Goal: Information Seeking & Learning: Check status

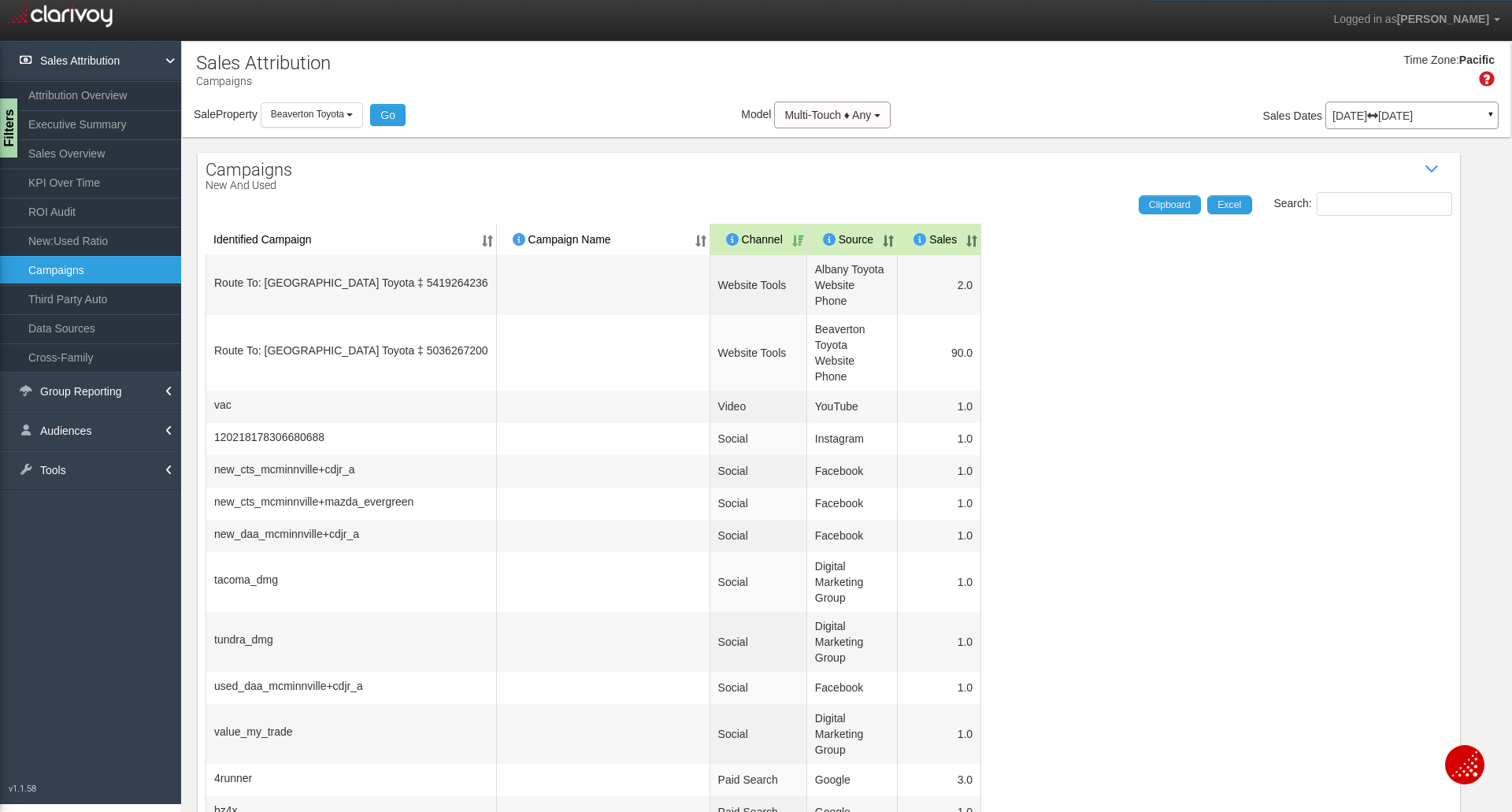
select select "object:351"
select select "100"
click at [1422, 102] on div "[DATE] [DATE] ▼" at bounding box center [1412, 115] width 174 height 27
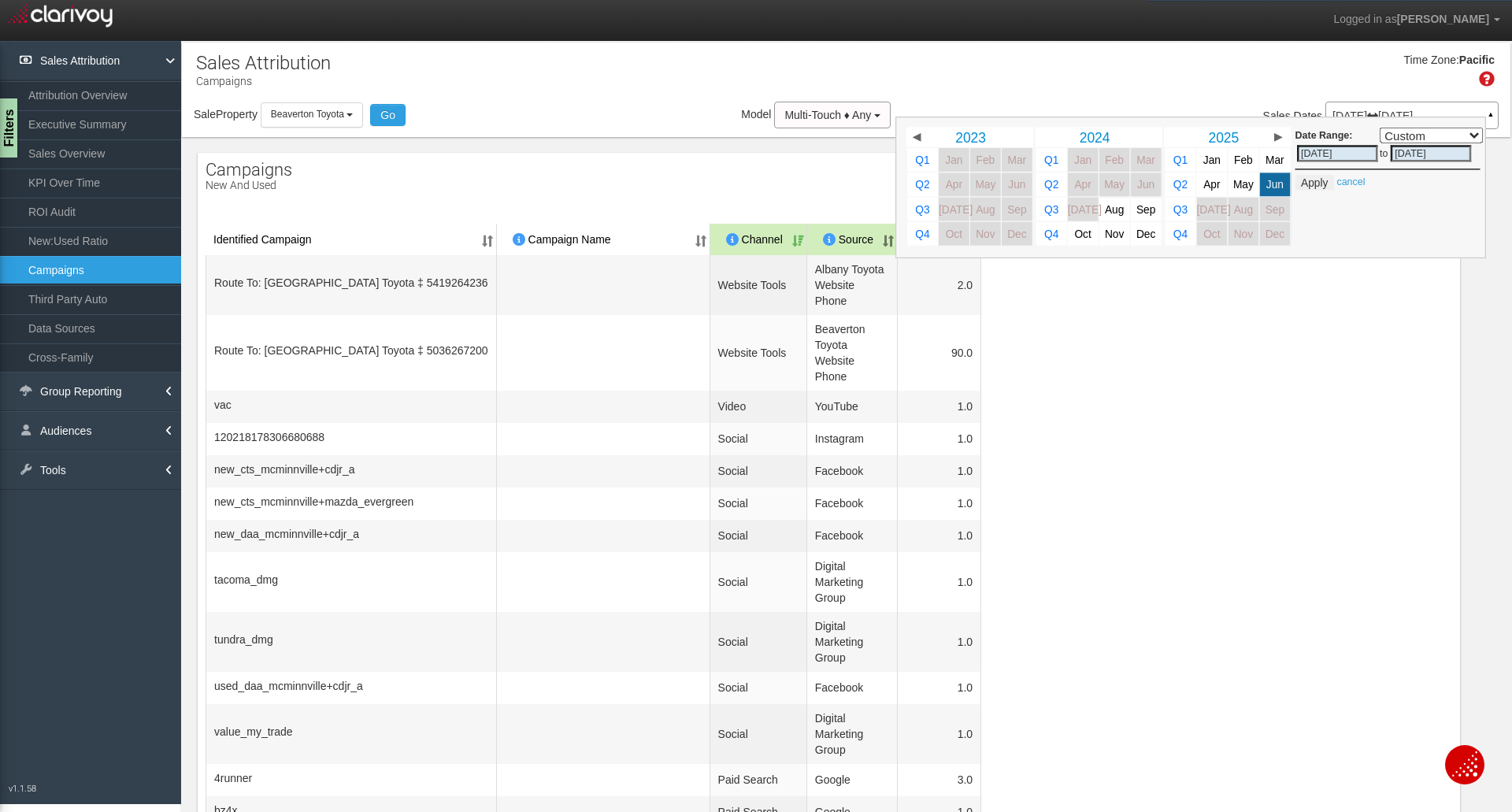
click at [1361, 75] on div "Time Zone: Pacific" at bounding box center [846, 75] width 1328 height 51
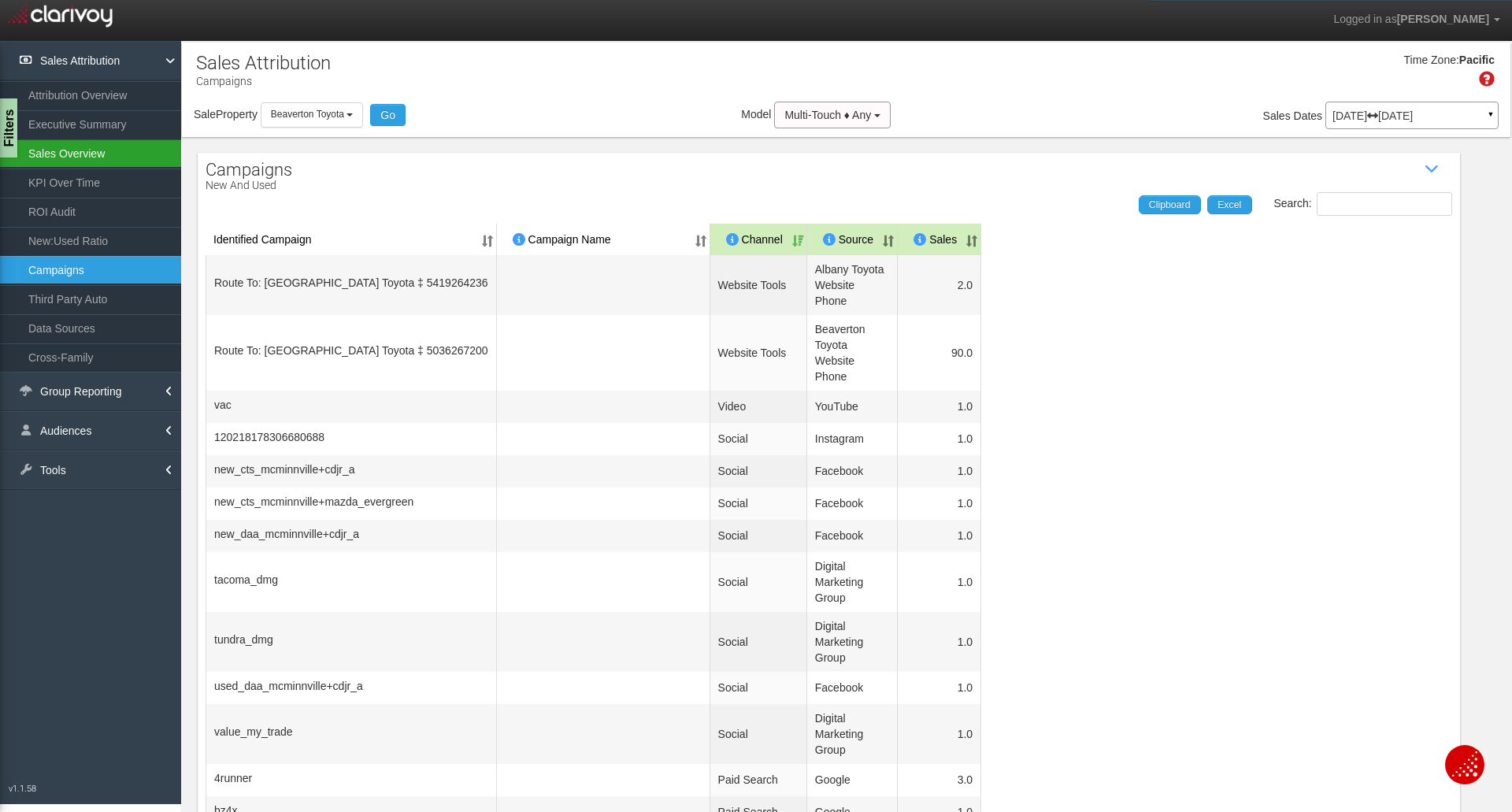
click at [47, 153] on link "Sales Overview" at bounding box center [91, 154] width 181 height 28
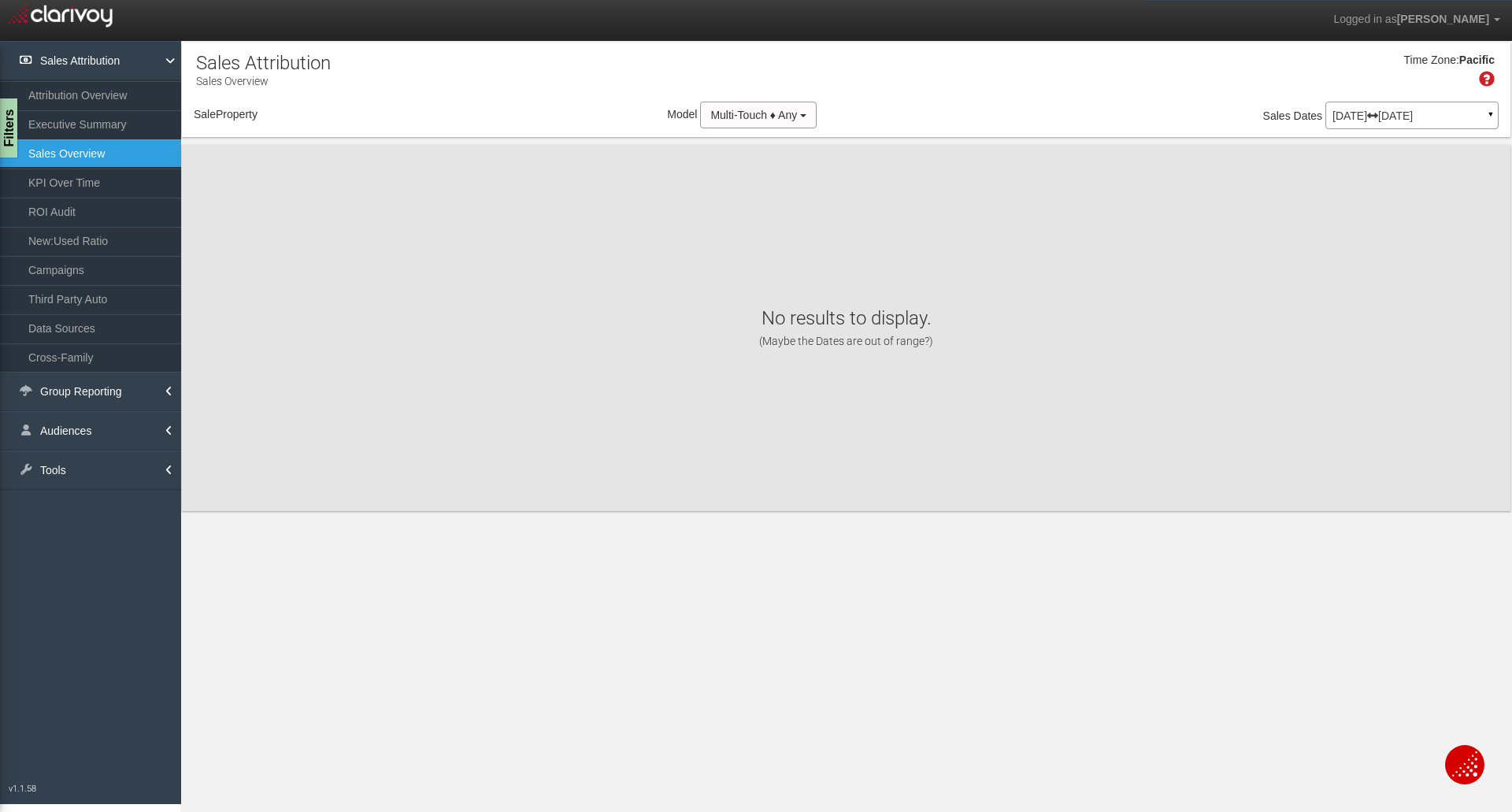
select select "object:391"
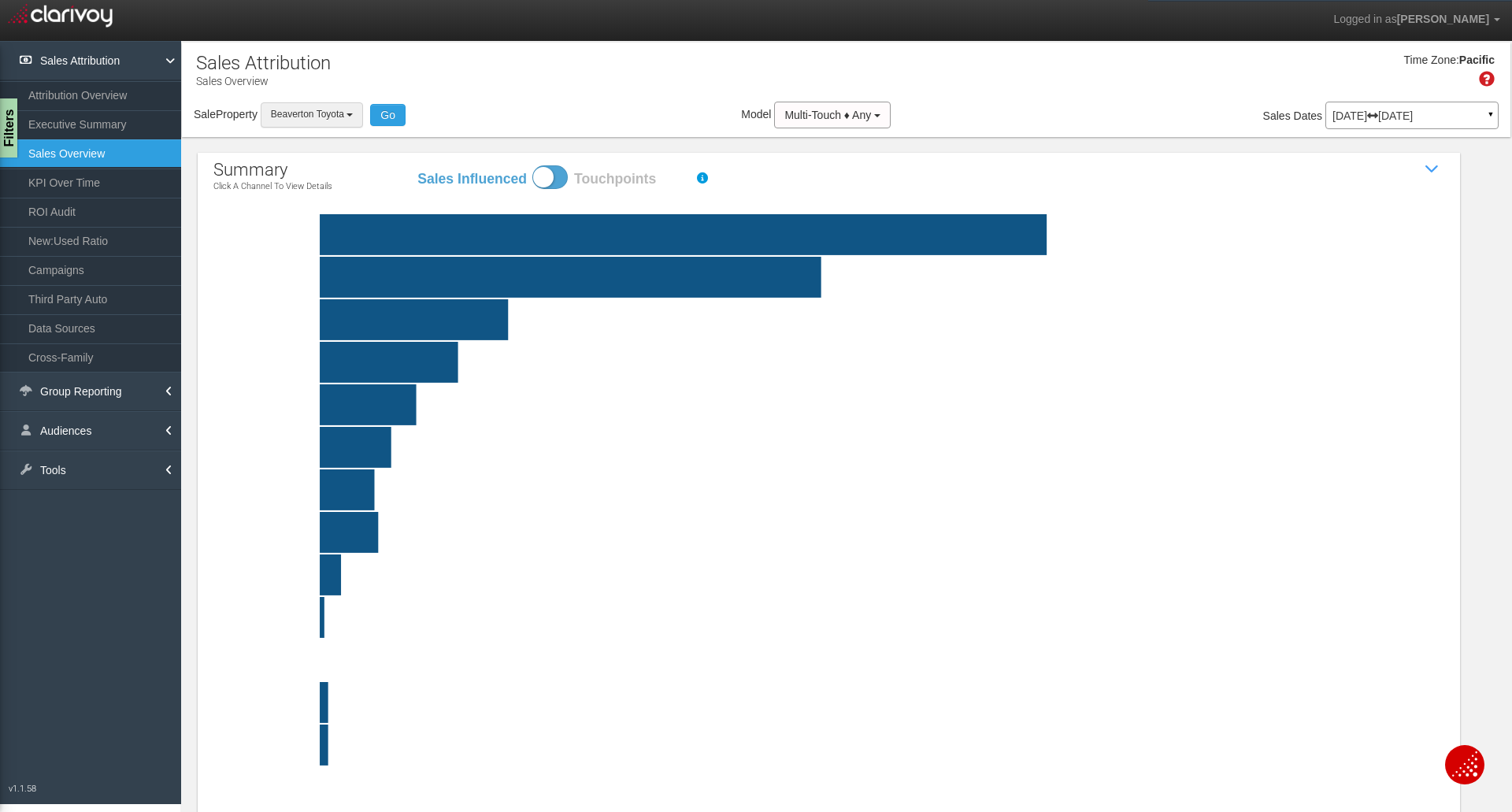
click at [314, 114] on span "Beaverton Toyota" at bounding box center [307, 114] width 74 height 11
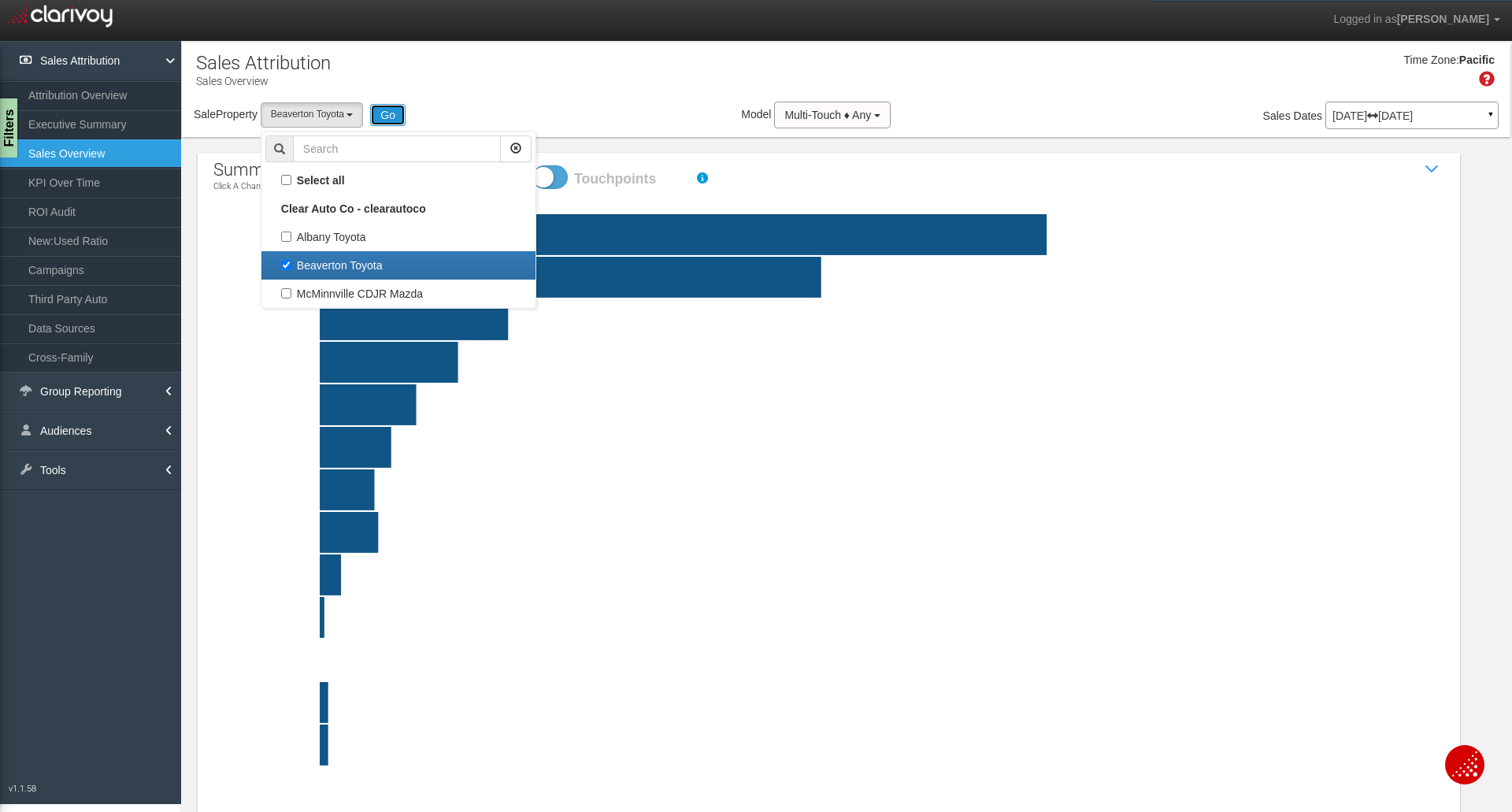
click at [396, 106] on button "Go" at bounding box center [388, 114] width 36 height 22
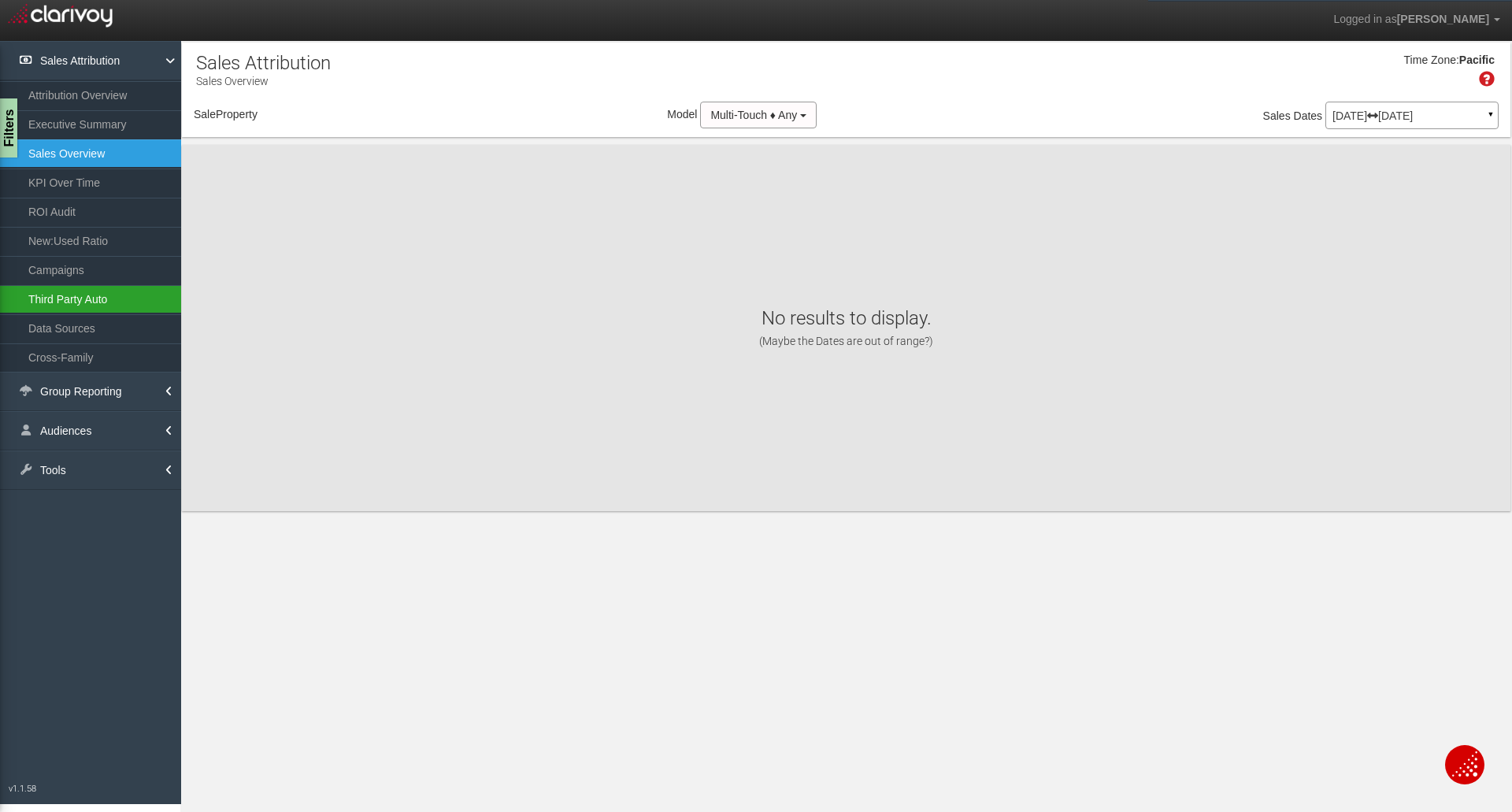
select select "object:431"
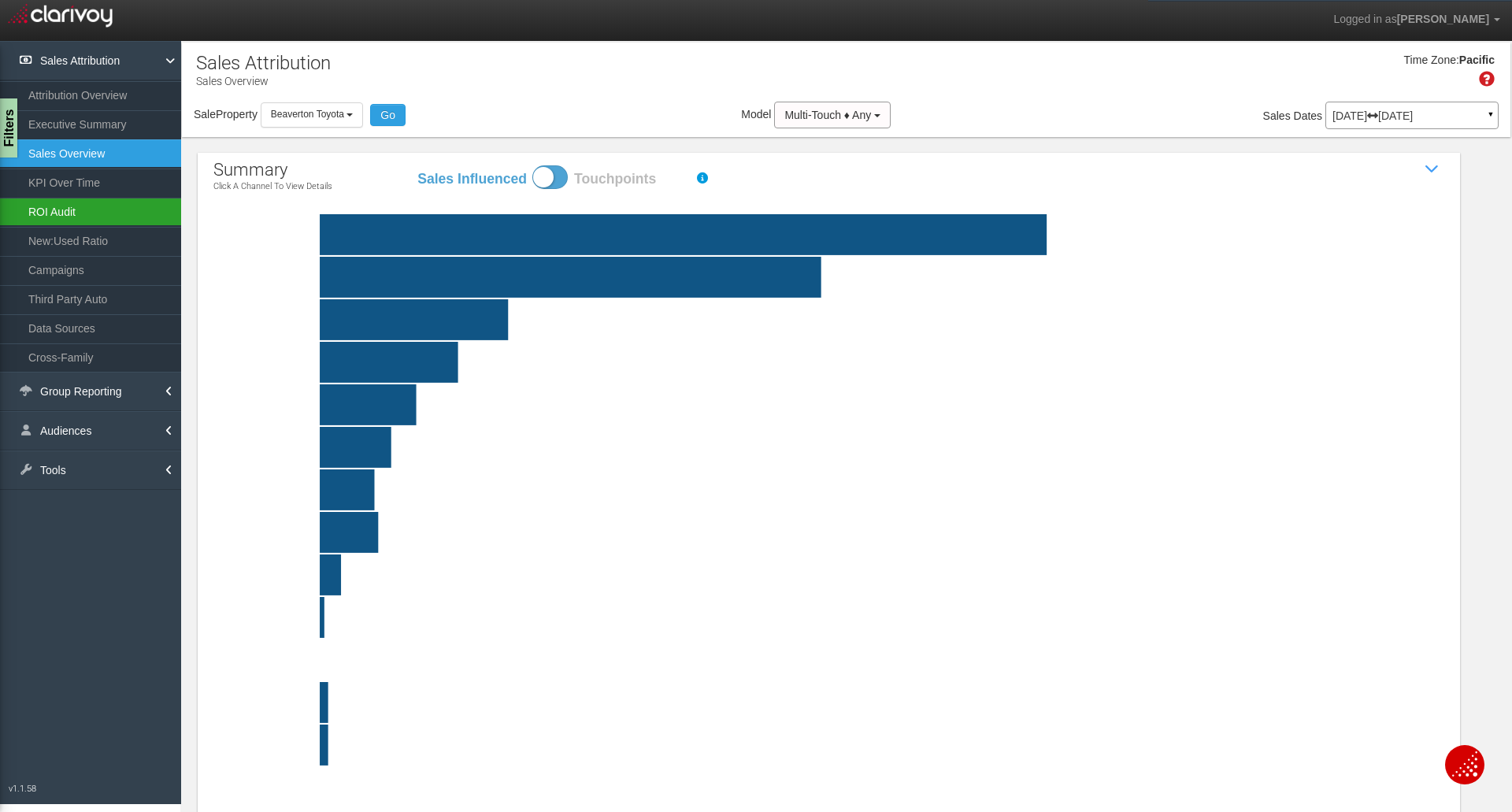
click at [77, 208] on link "ROI Audit" at bounding box center [91, 212] width 181 height 28
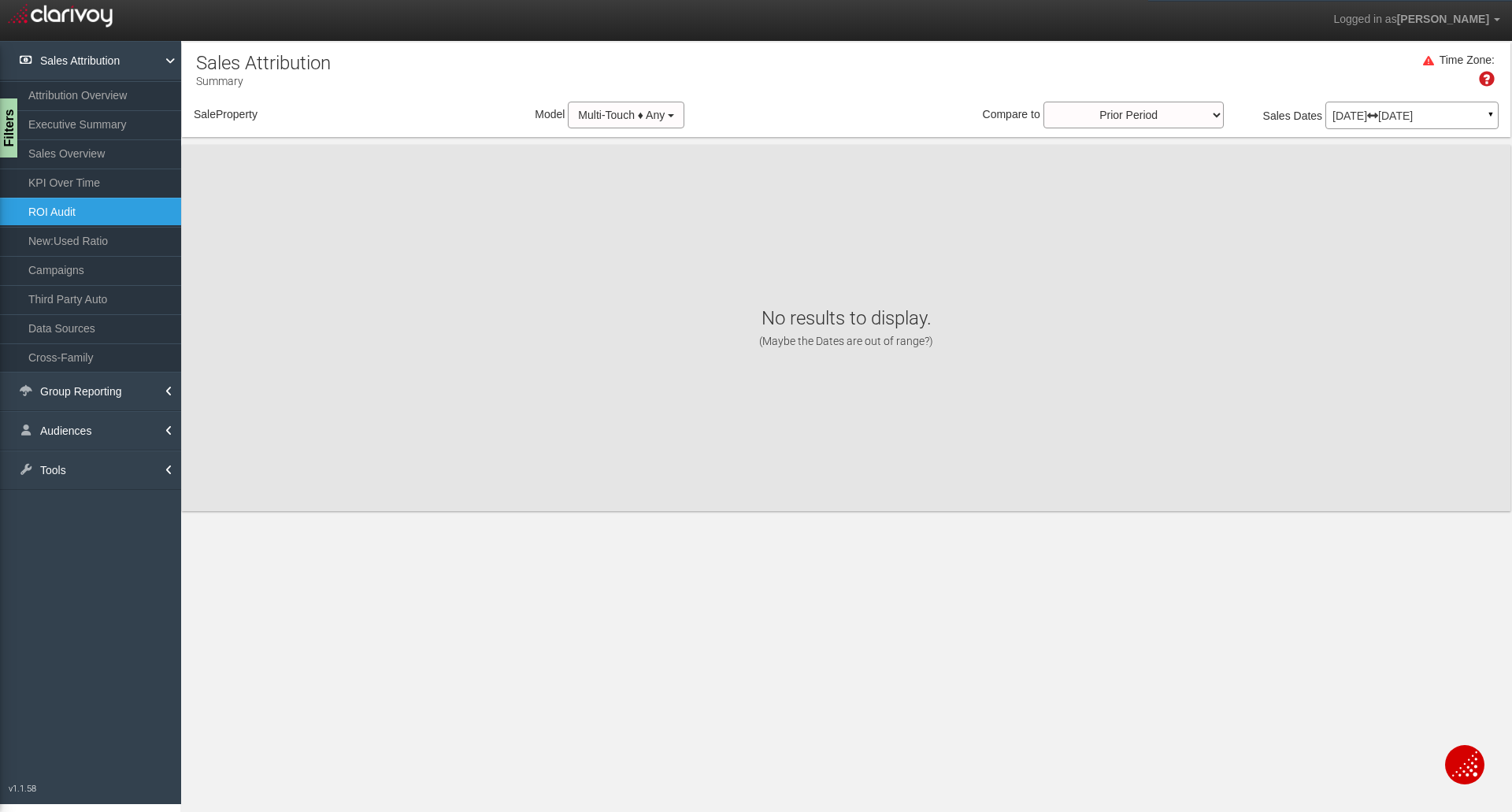
select select "object:472"
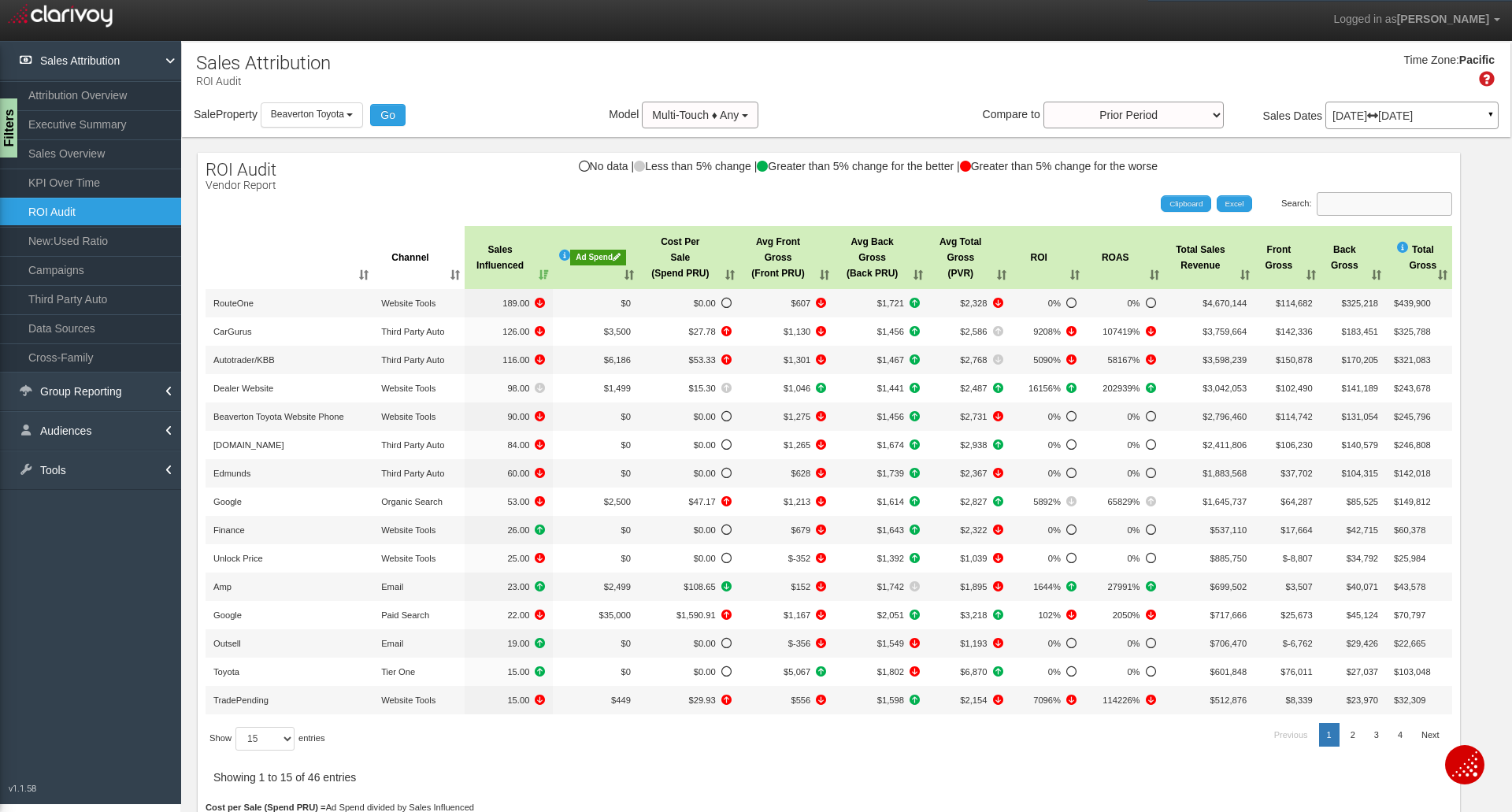
click at [1335, 207] on input "Search:" at bounding box center [1385, 204] width 136 height 24
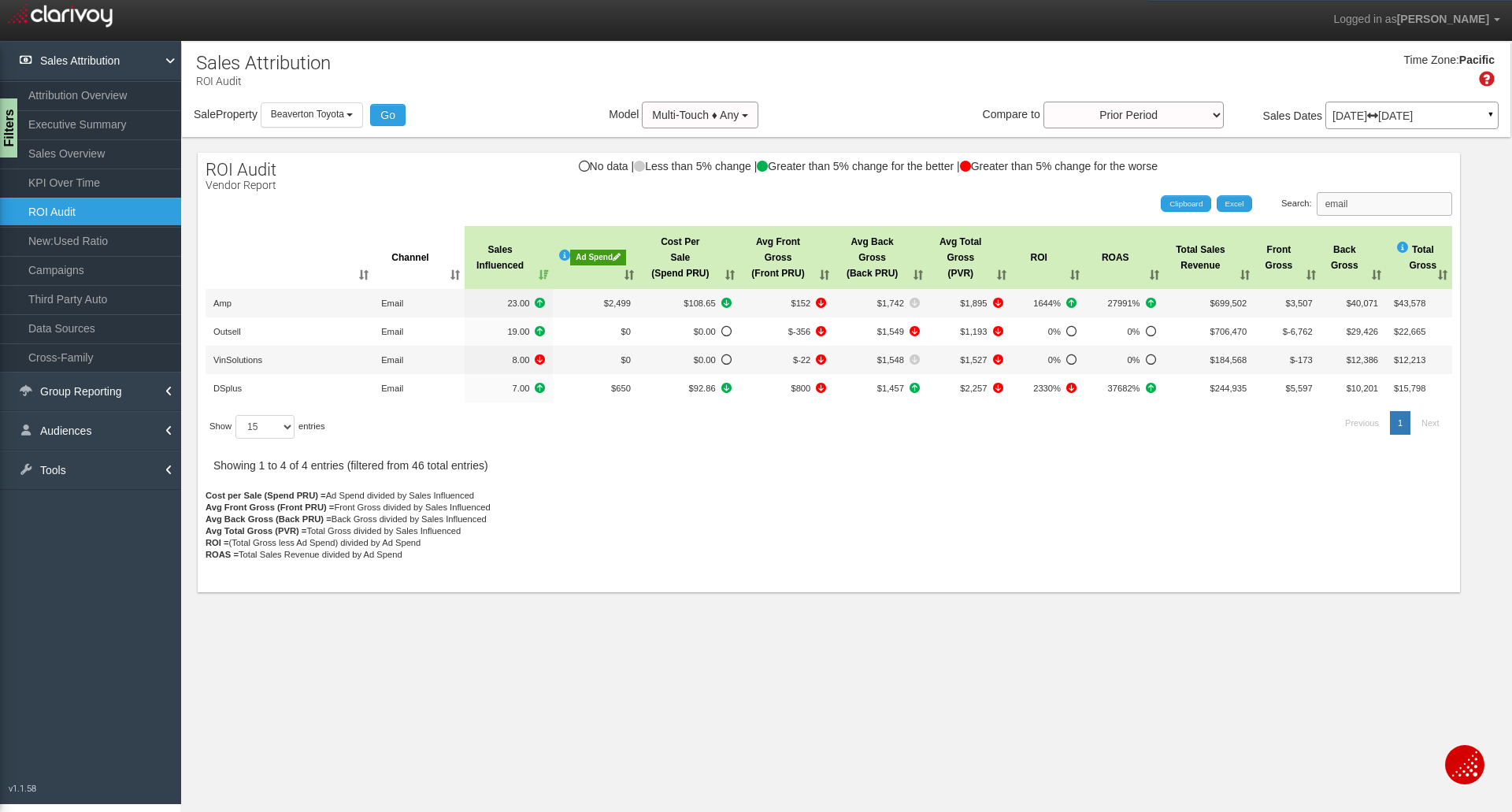
type input "email"
click at [1266, 78] on div "Time Zone: Pacific" at bounding box center [846, 75] width 1328 height 51
click at [1386, 112] on p "[DATE] [DATE]" at bounding box center [1411, 116] width 159 height 11
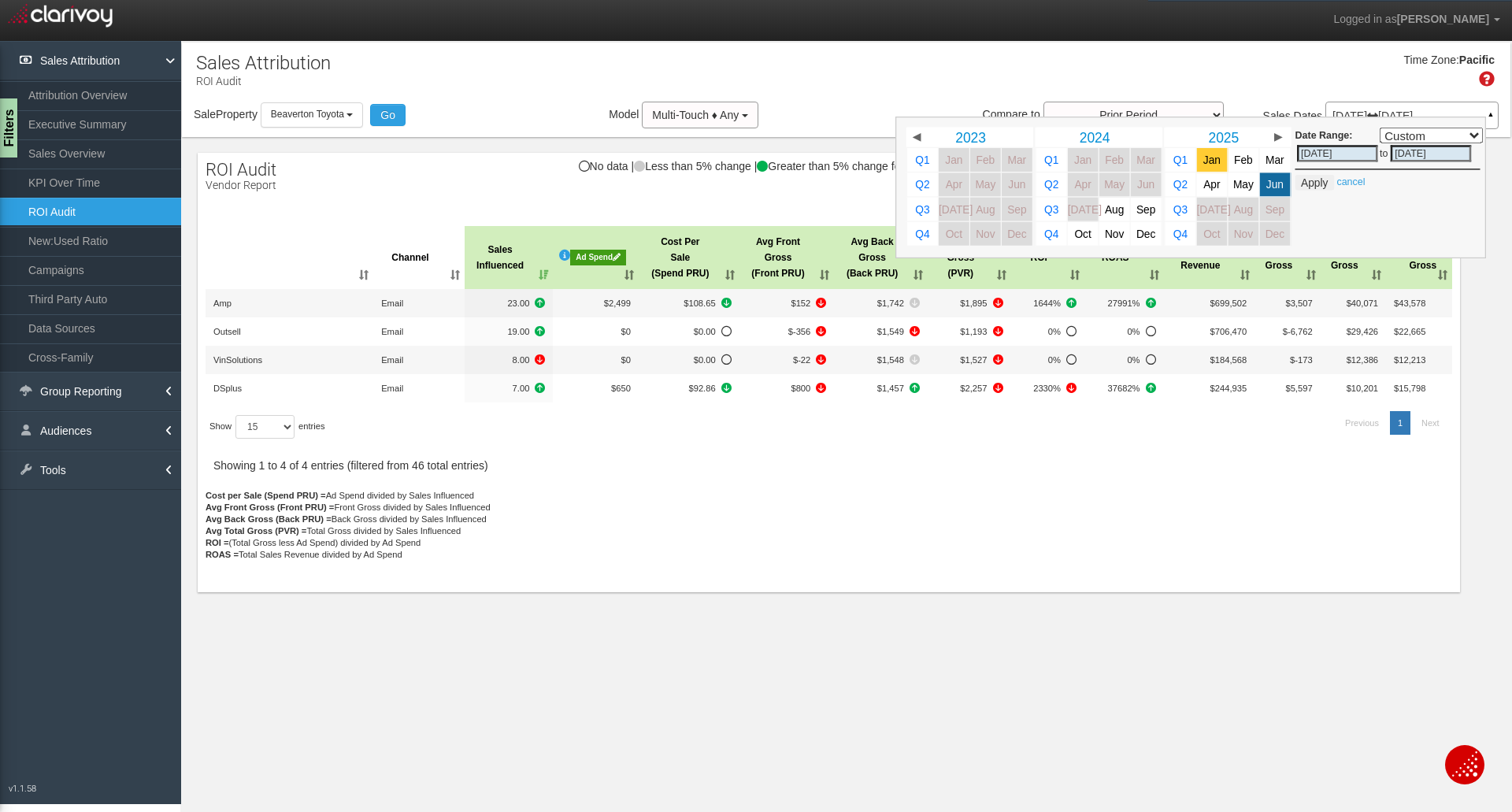
click at [1215, 164] on span "Jan" at bounding box center [1212, 160] width 17 height 12
select select ","
type input "[DATE]"
click at [1277, 188] on span "Jun" at bounding box center [1274, 184] width 17 height 12
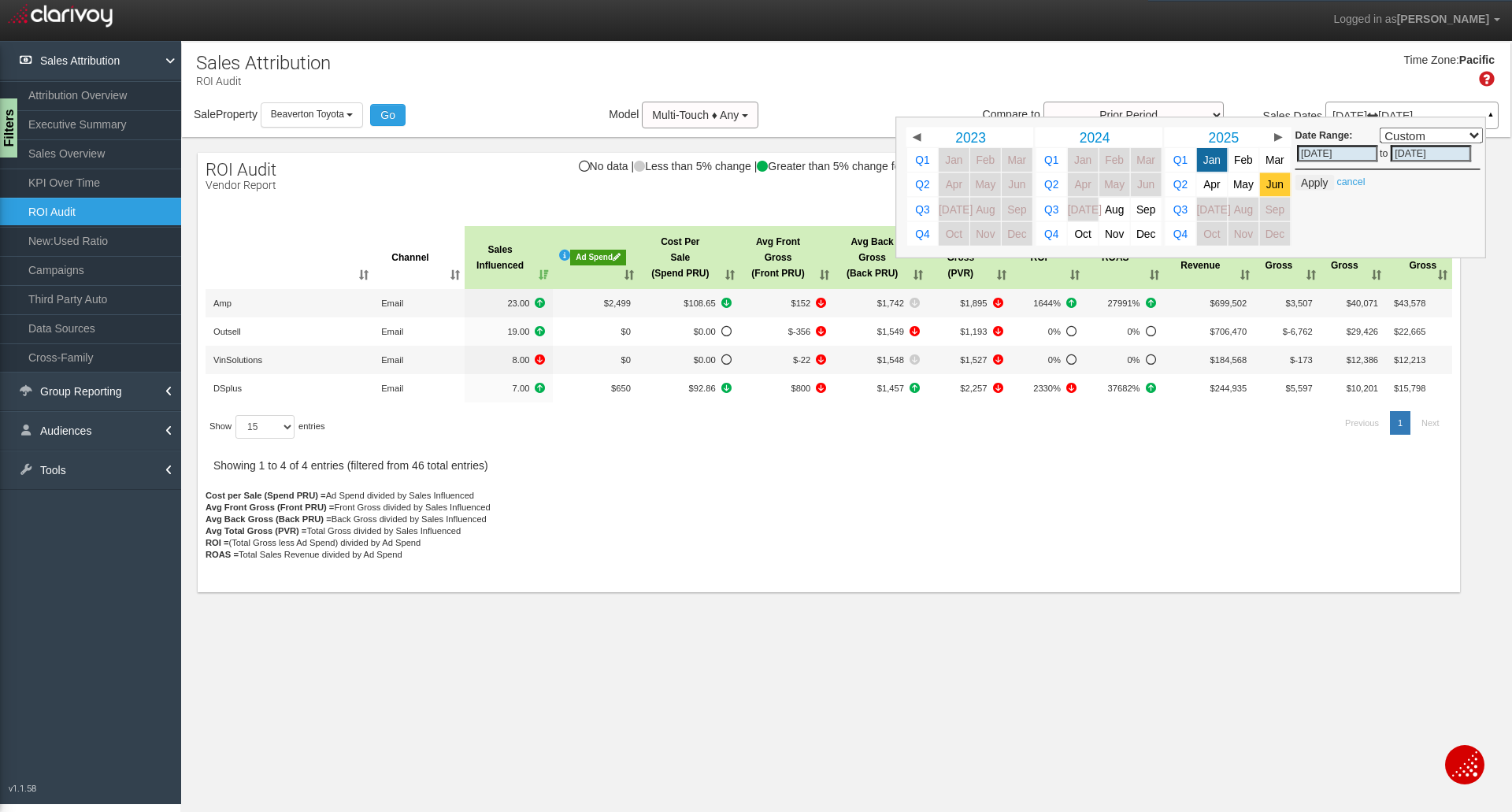
select select ","
type input "[DATE]"
click at [1310, 175] on button "Apply" at bounding box center [1314, 182] width 39 height 16
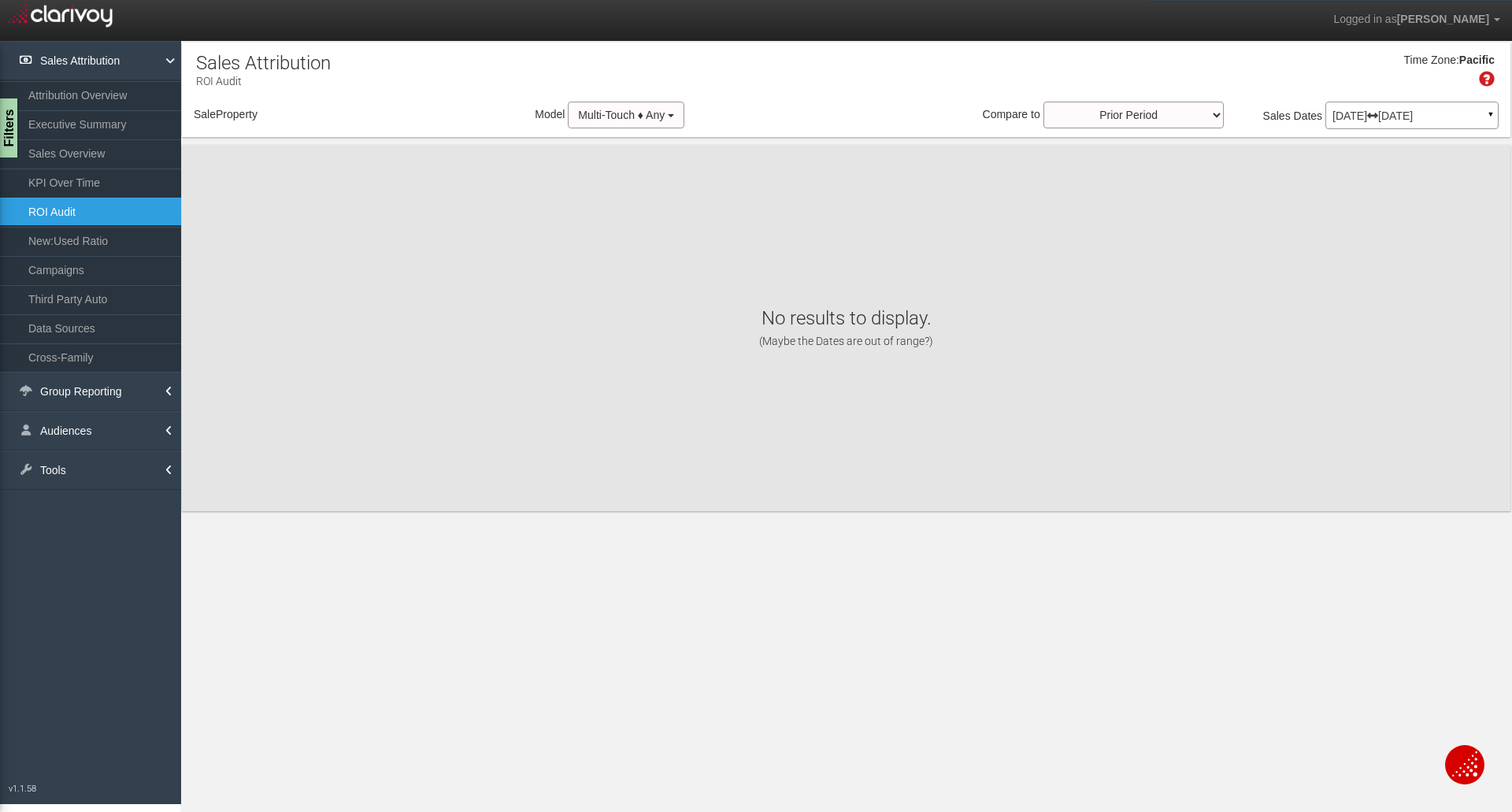
select select "object:513"
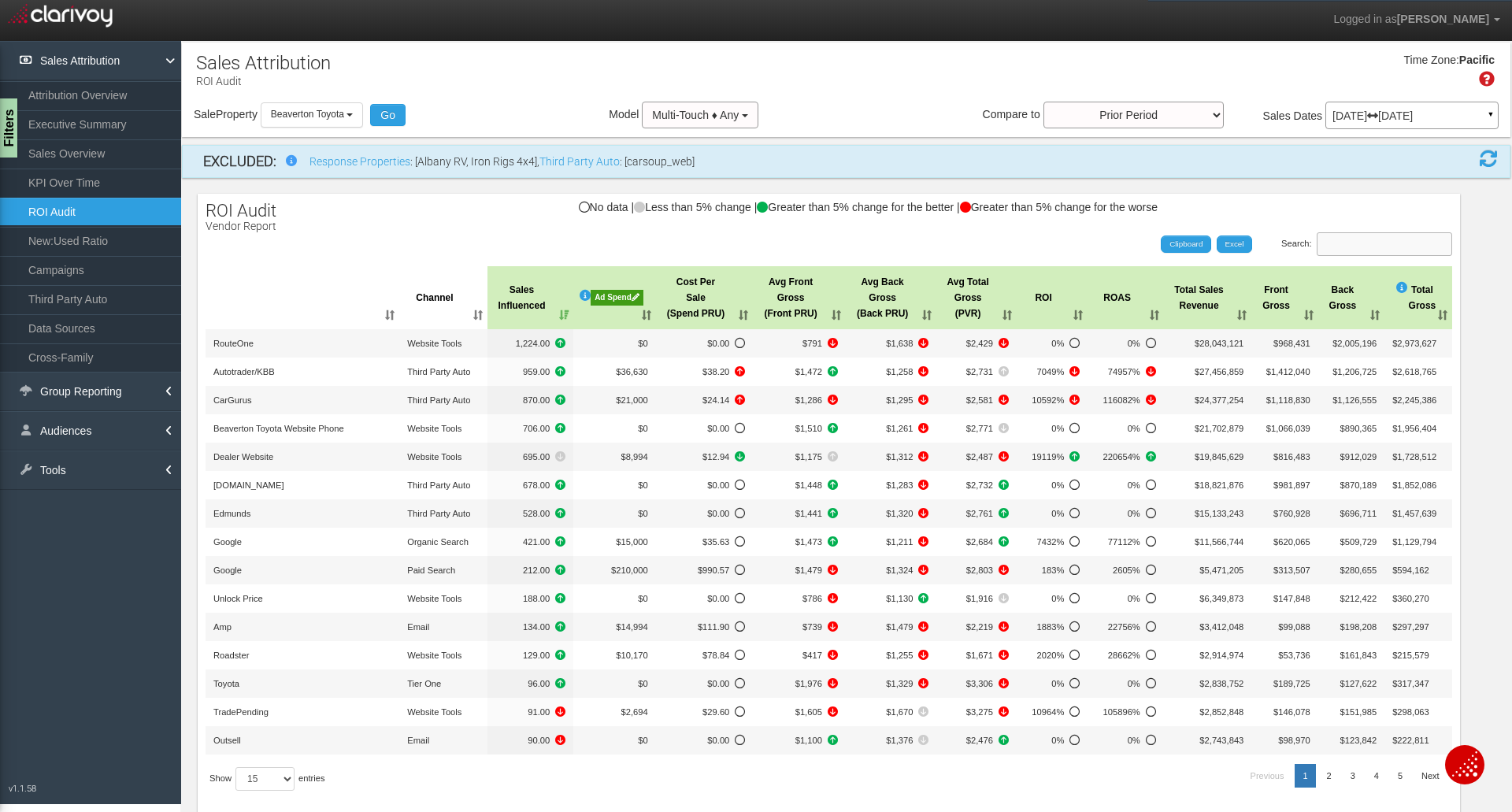
click at [1364, 247] on input "Search:" at bounding box center [1385, 243] width 136 height 24
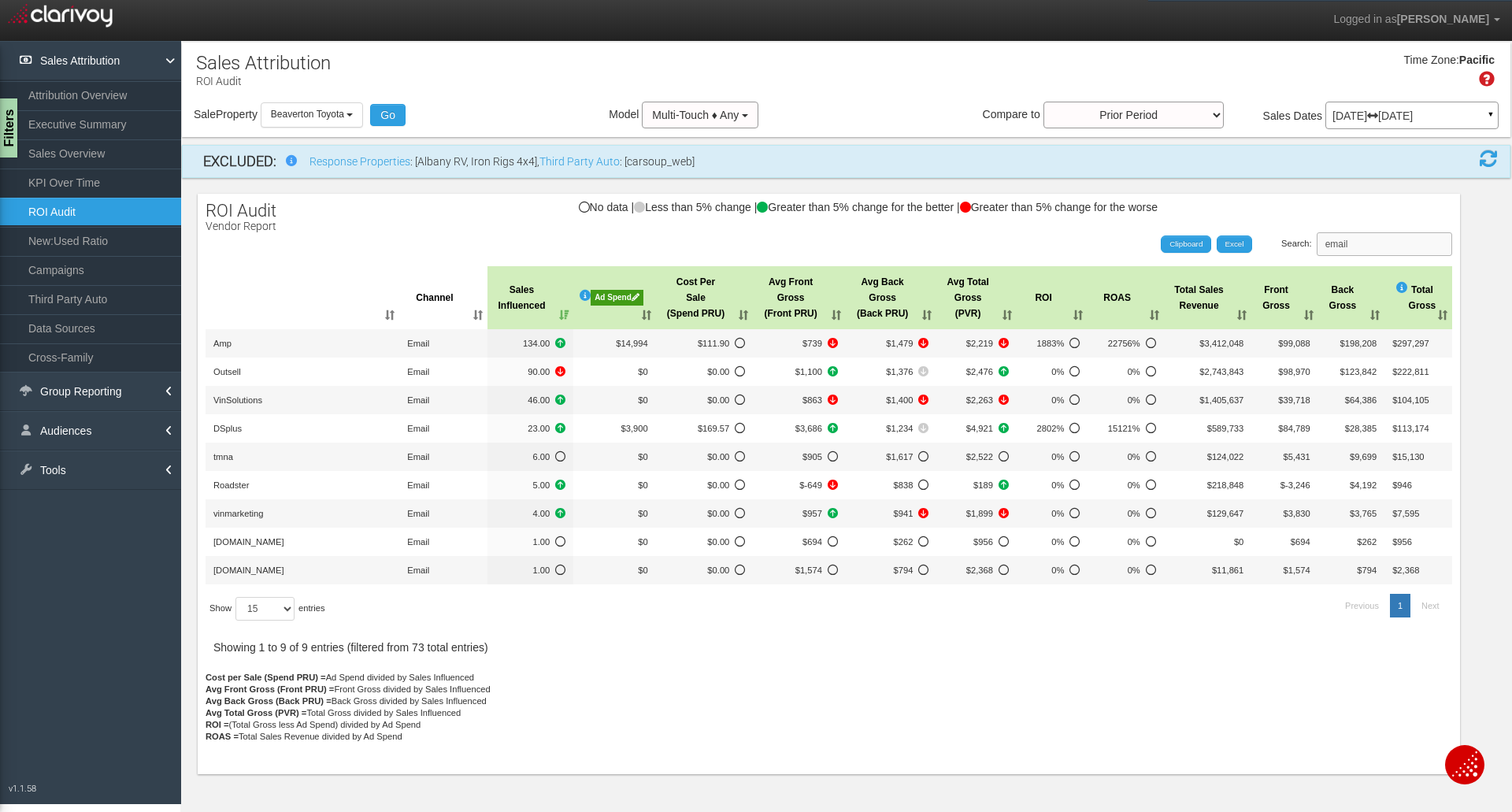
type input "email"
click at [708, 120] on span "Multi-Touch ♦ Any" at bounding box center [695, 114] width 87 height 12
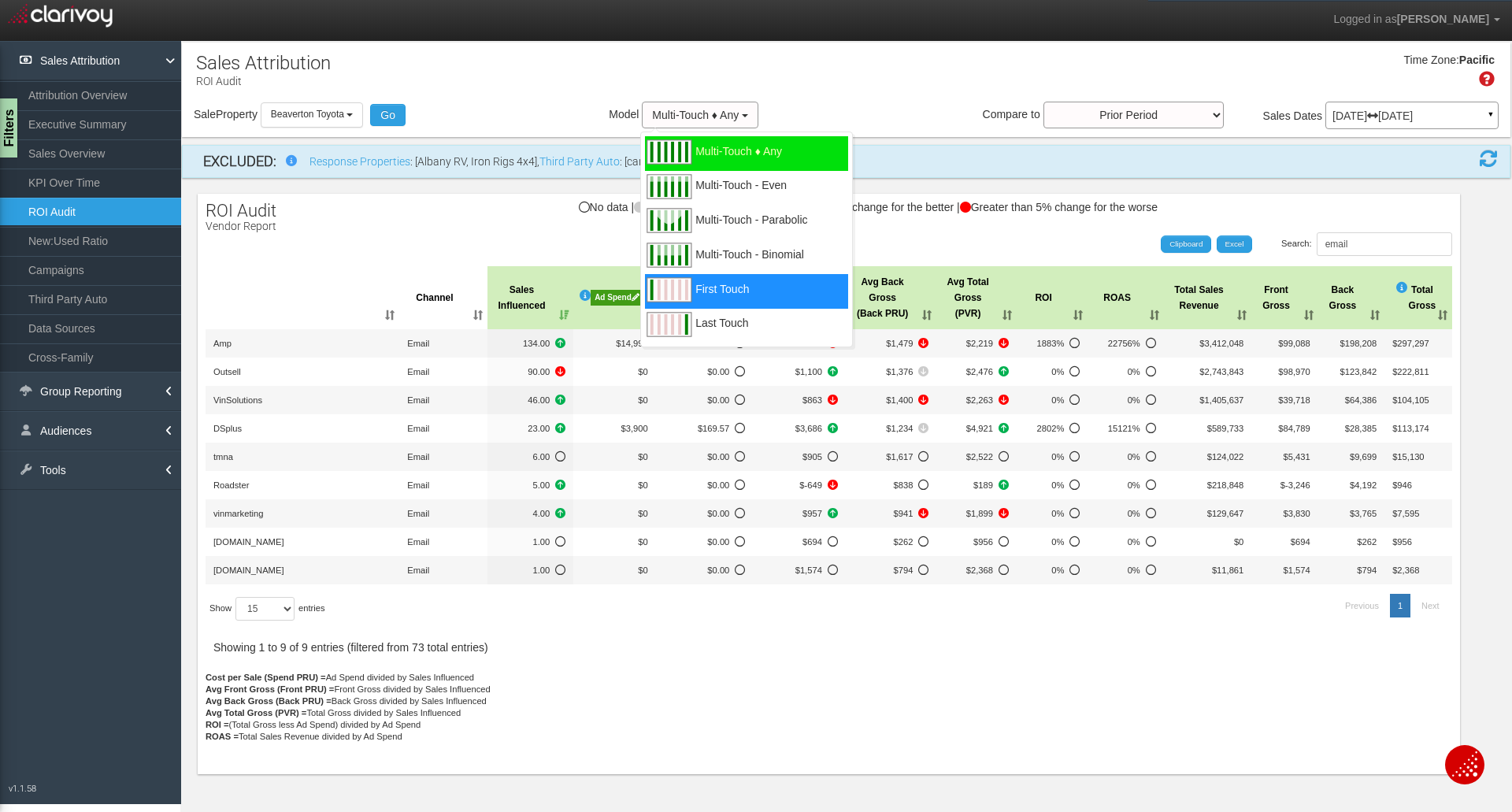
click at [745, 292] on span "First Touch" at bounding box center [722, 298] width 54 height 20
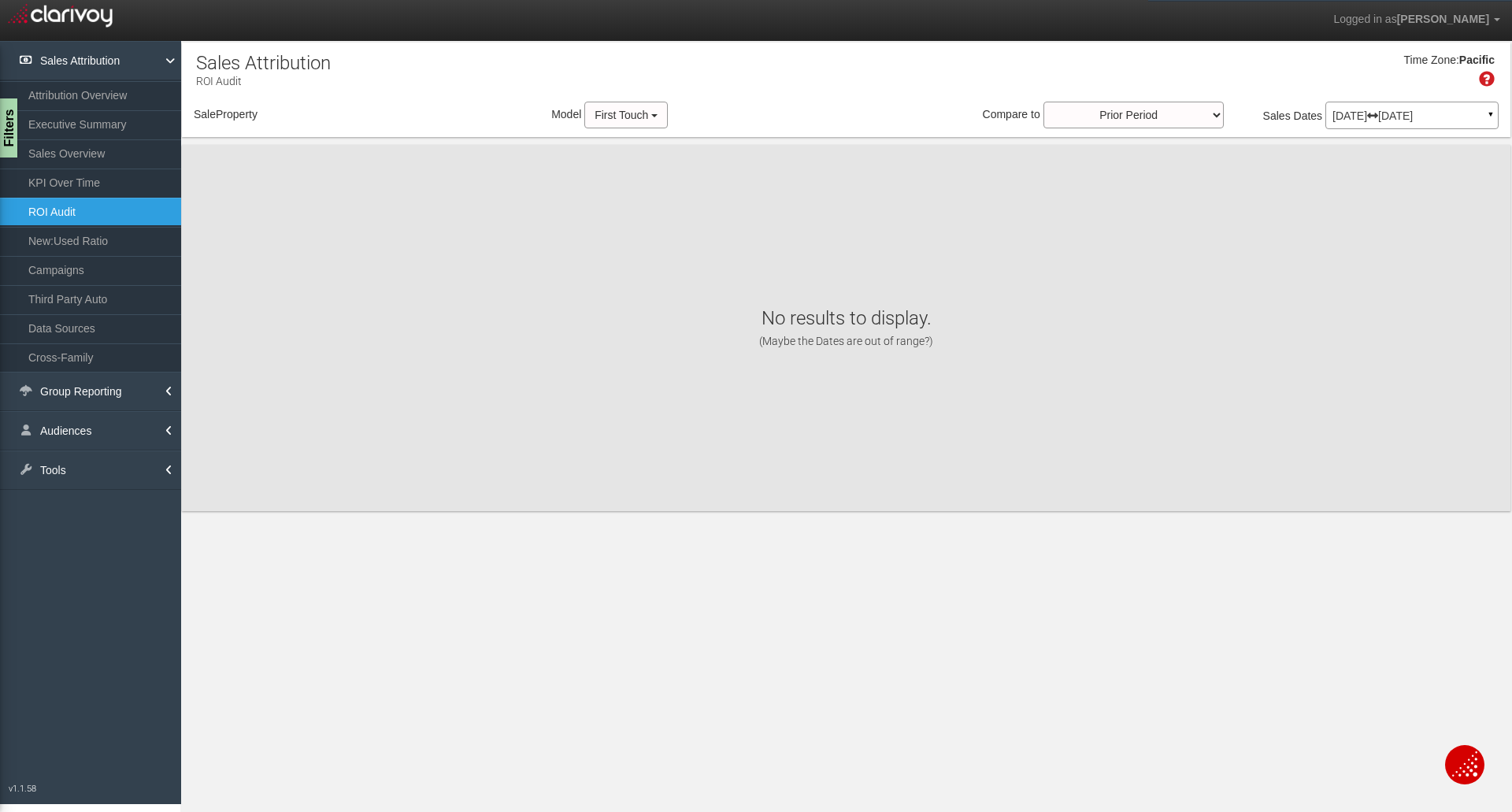
select select "object:554"
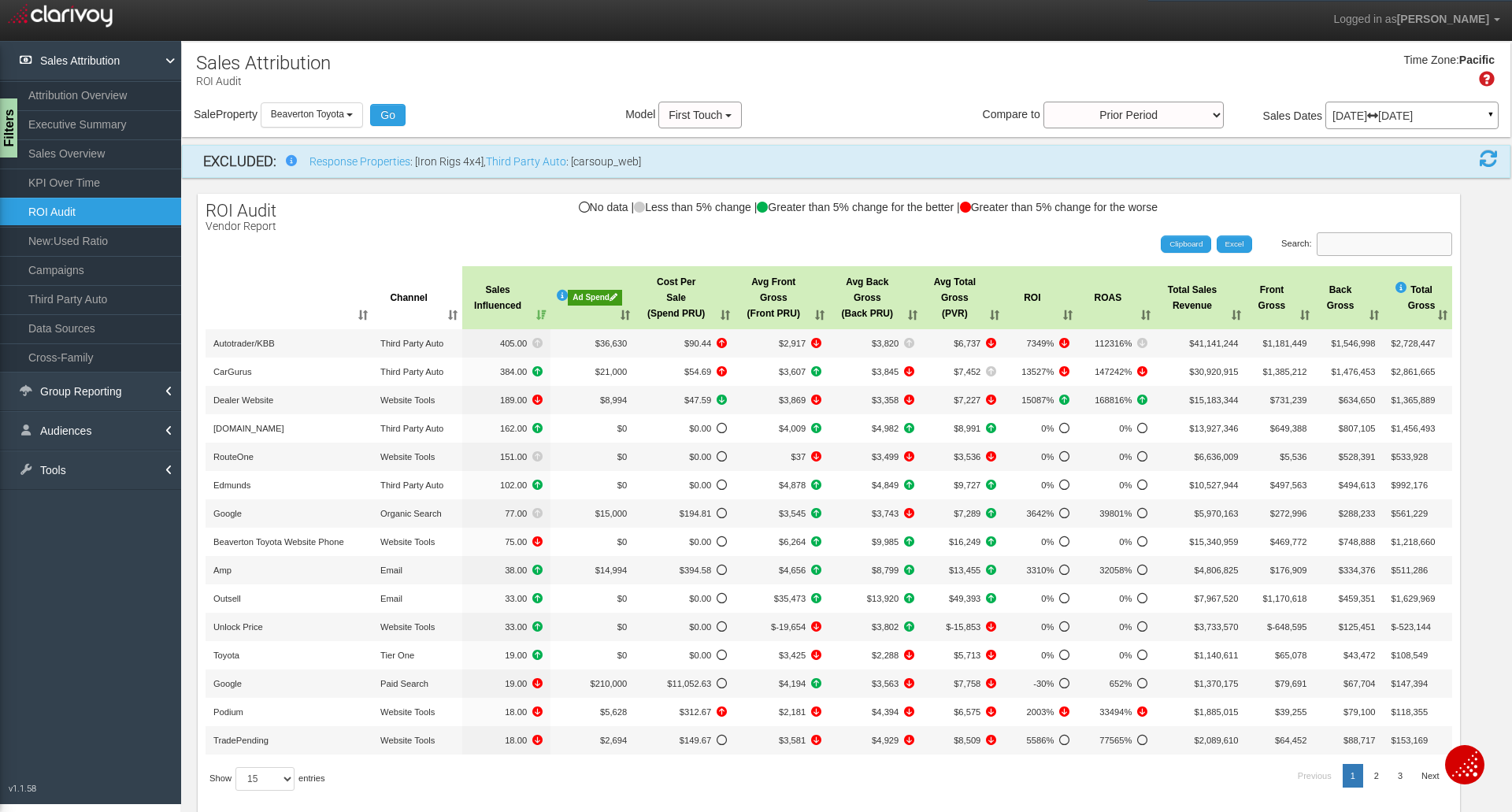
click at [1419, 241] on input "Search:" at bounding box center [1385, 243] width 136 height 24
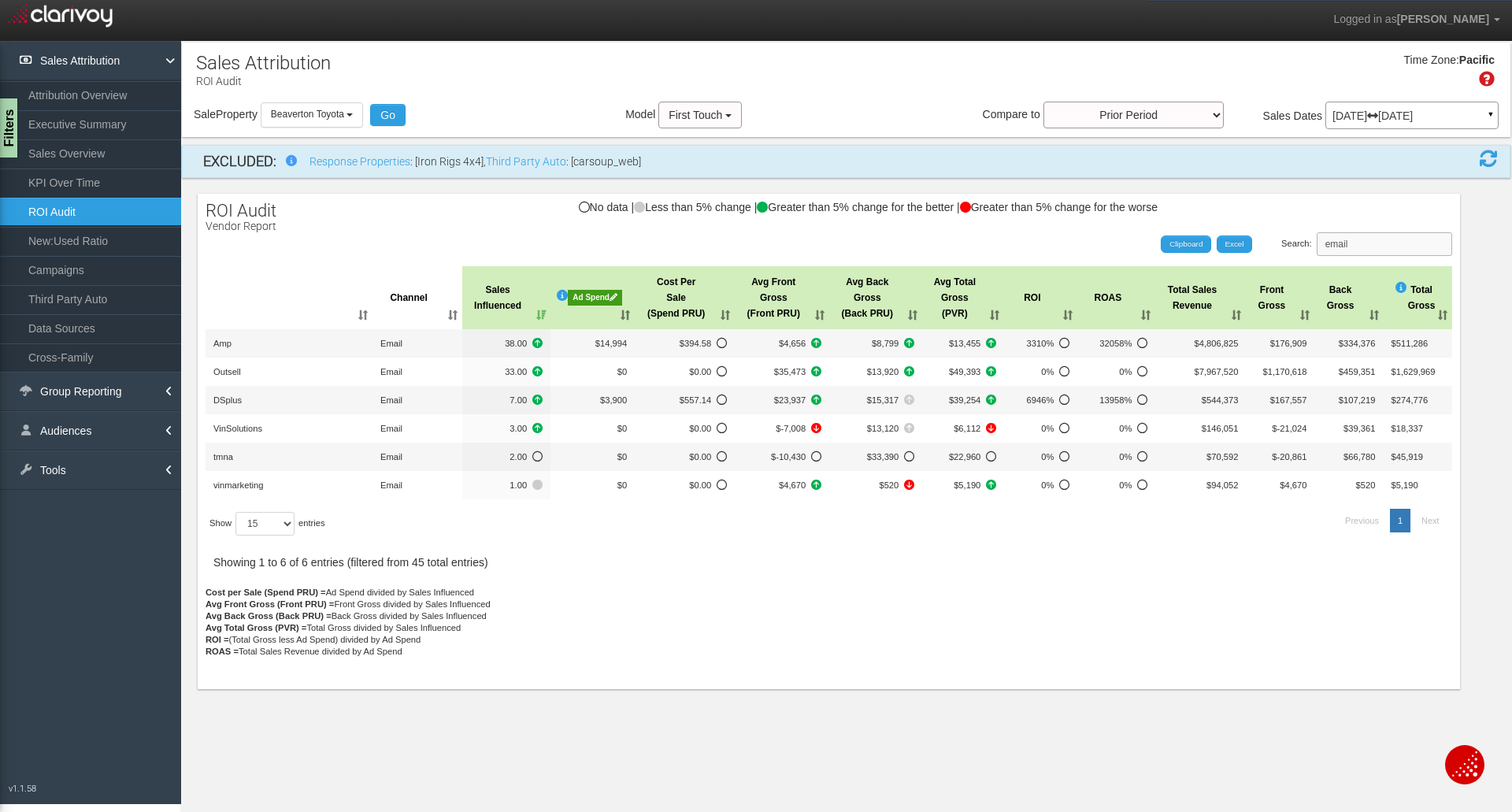
type input "email"
click at [653, 98] on div "Time Zone: Pacific" at bounding box center [846, 75] width 1328 height 51
click at [685, 104] on button "First Touch" at bounding box center [700, 115] width 83 height 26
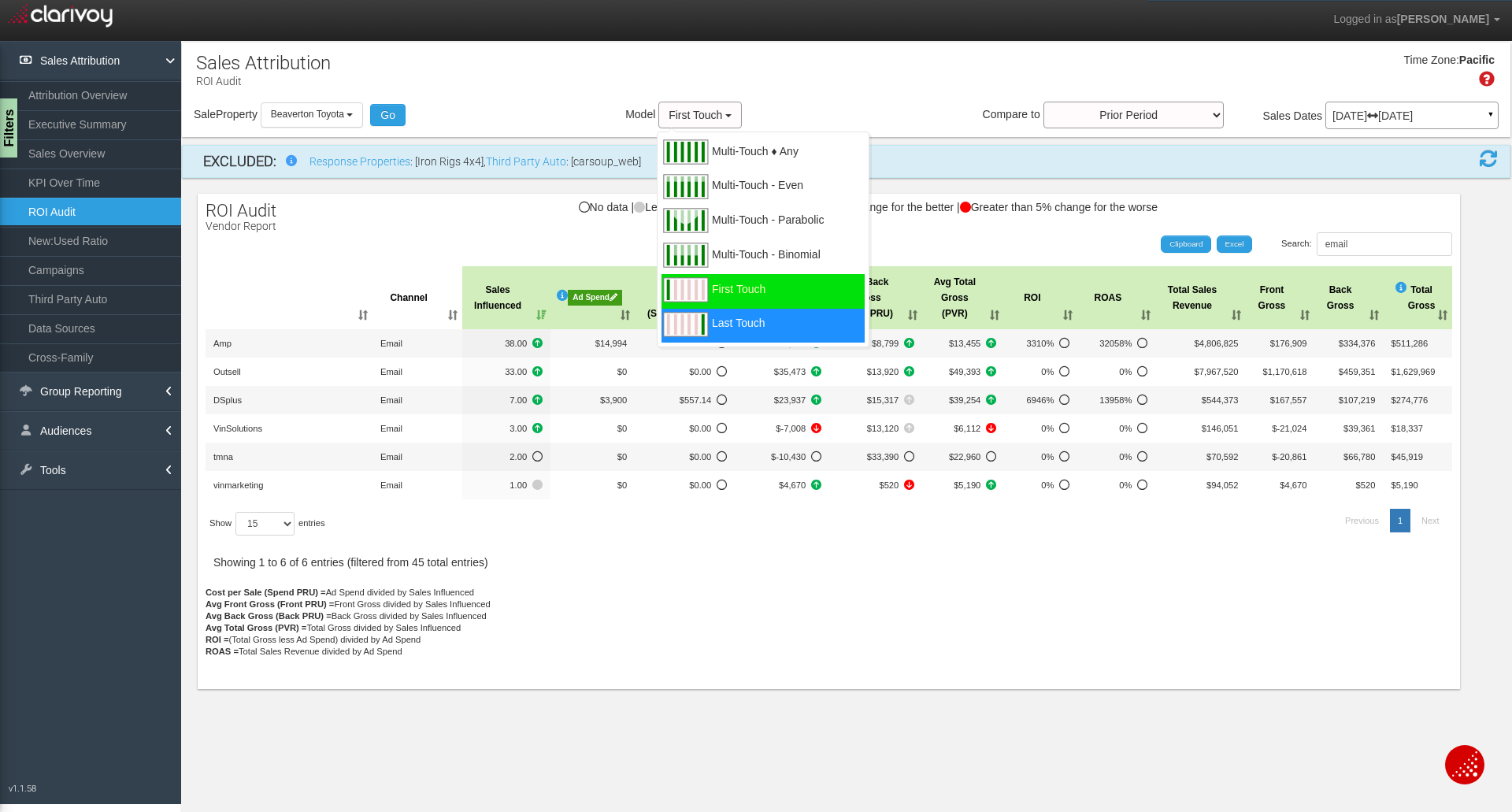
click at [727, 327] on span "Last Touch" at bounding box center [739, 332] width 53 height 20
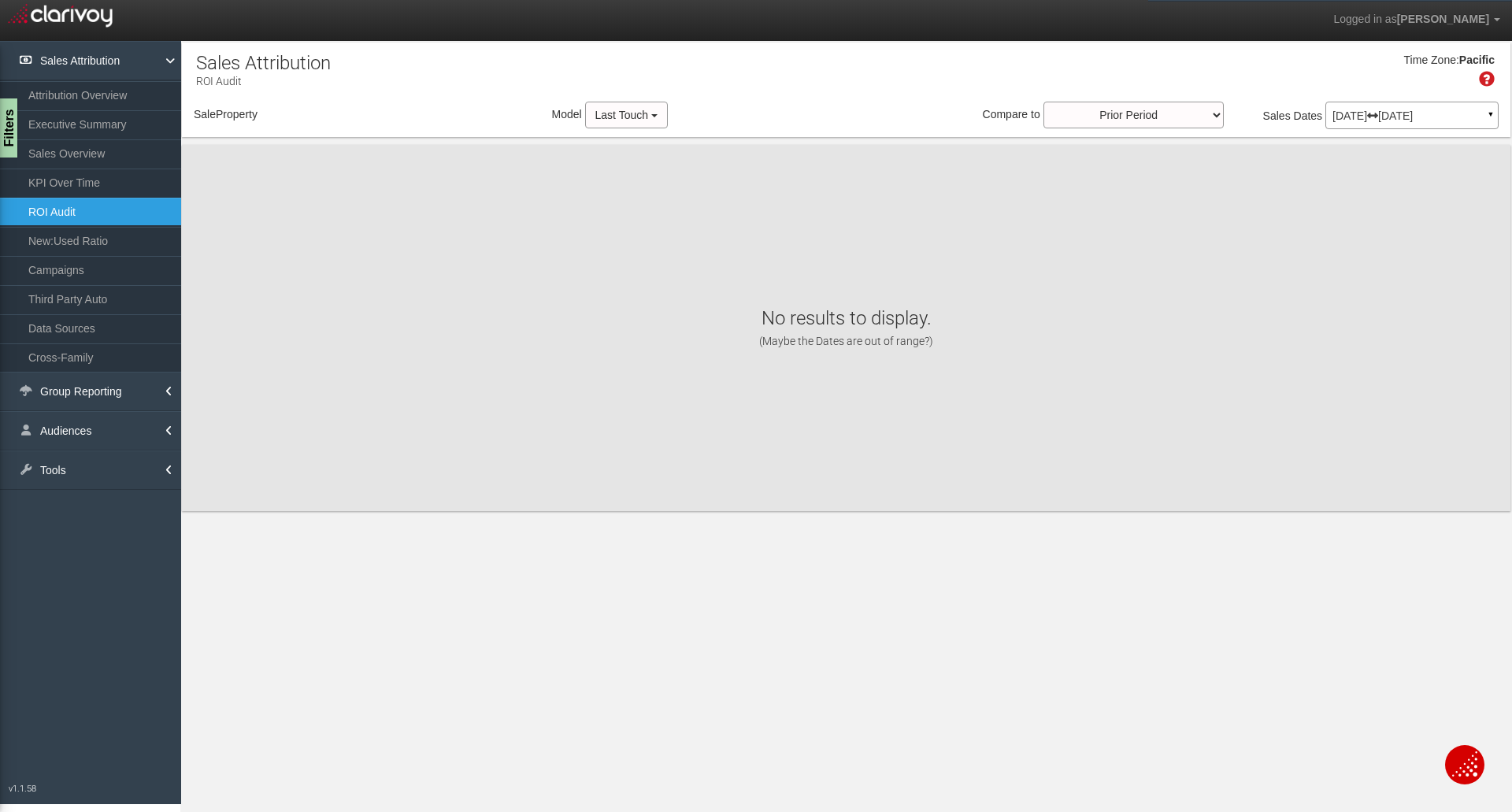
select select "object:595"
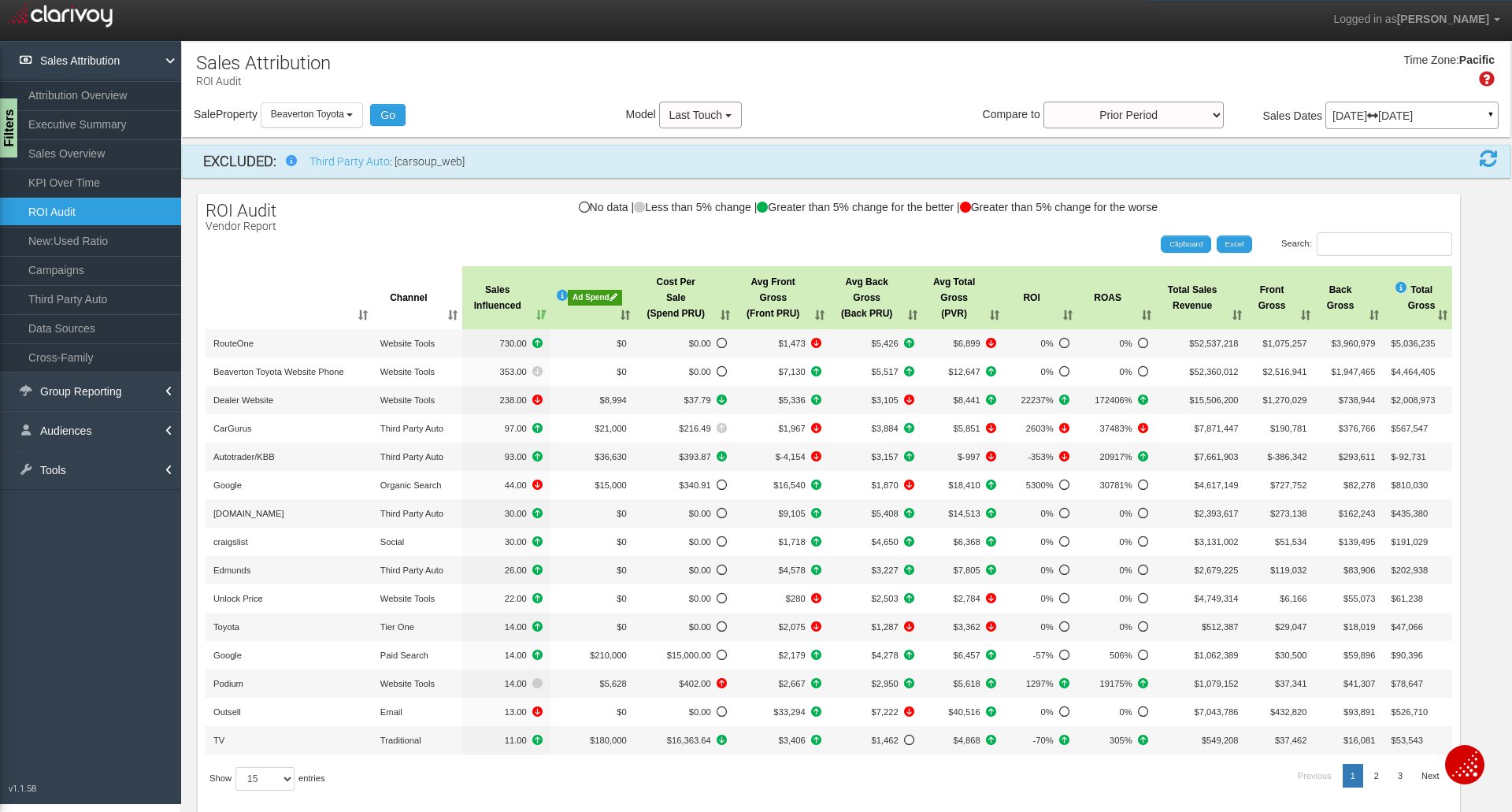
click at [1354, 231] on div "ROI Audit Vendor Report No data | Less than 5% change | Greater than 5% change …" at bounding box center [829, 569] width 1262 height 751
click at [1354, 238] on input "Search:" at bounding box center [1385, 243] width 136 height 24
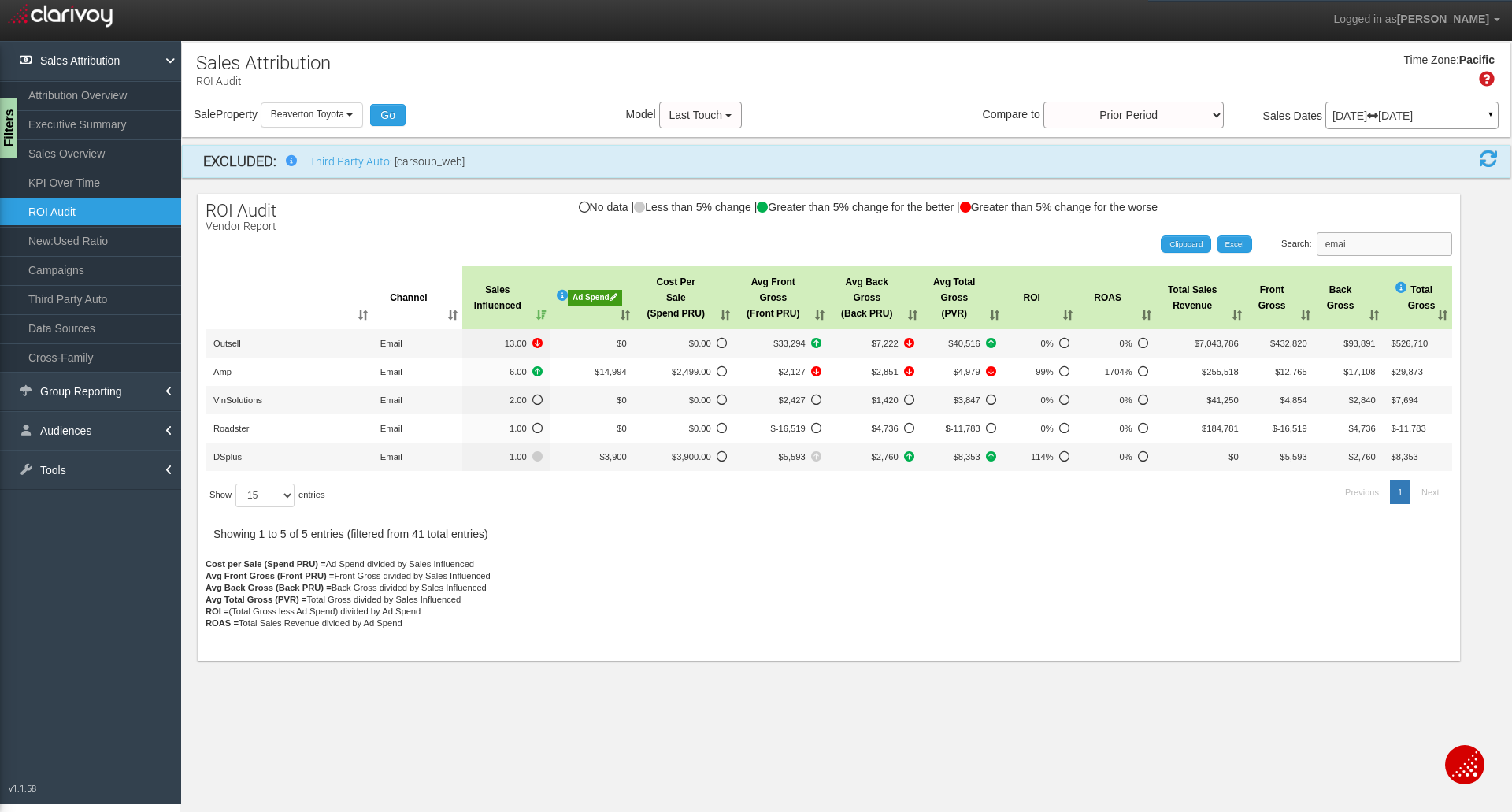
type input "email"
drag, startPoint x: 1372, startPoint y: 240, endPoint x: 1283, endPoint y: 250, distance: 89.6
click at [1283, 250] on div "Search: email" at bounding box center [1136, 243] width 631 height 24
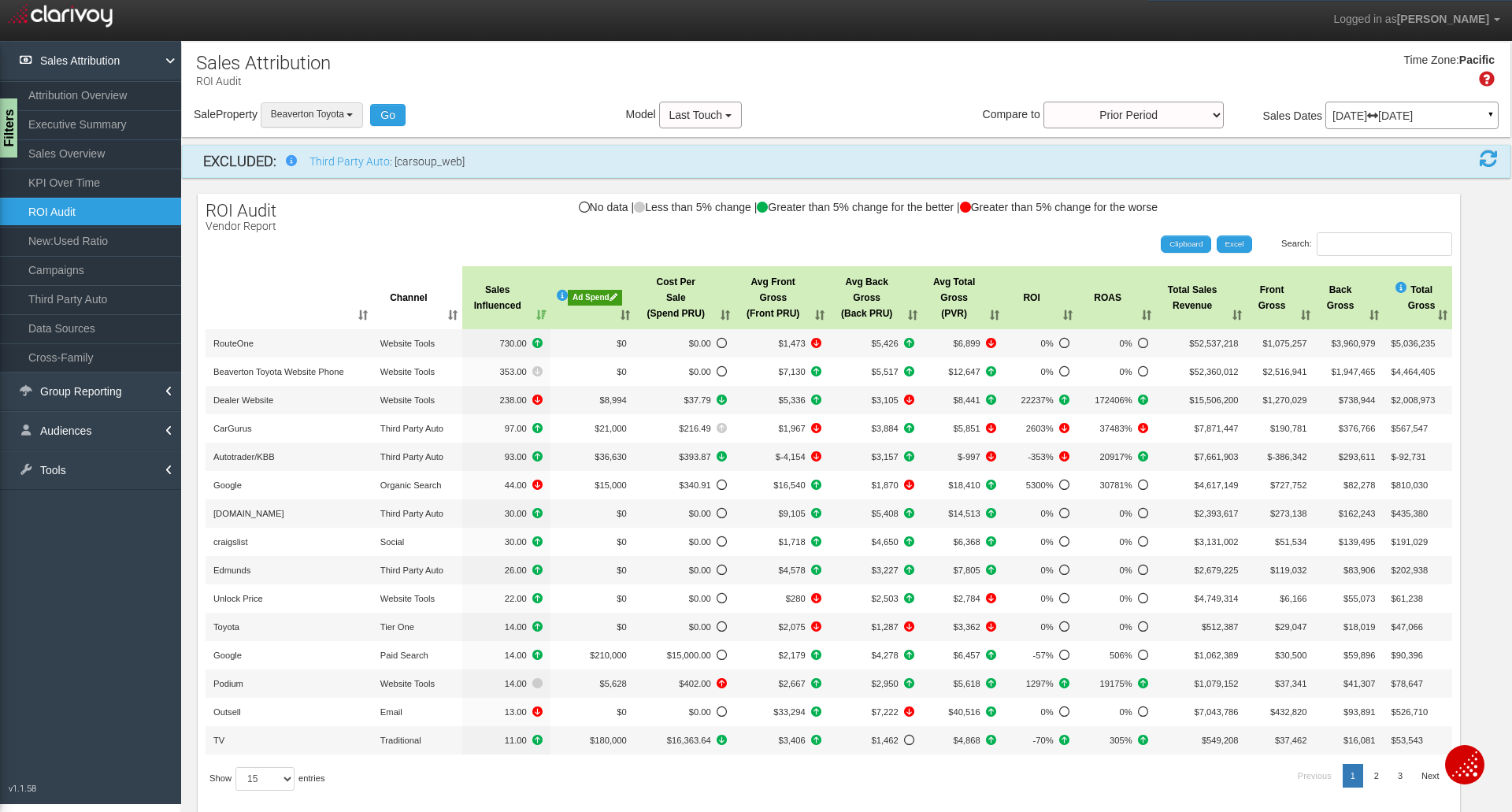
click at [329, 108] on button "Beaverton Toyota" at bounding box center [311, 115] width 103 height 25
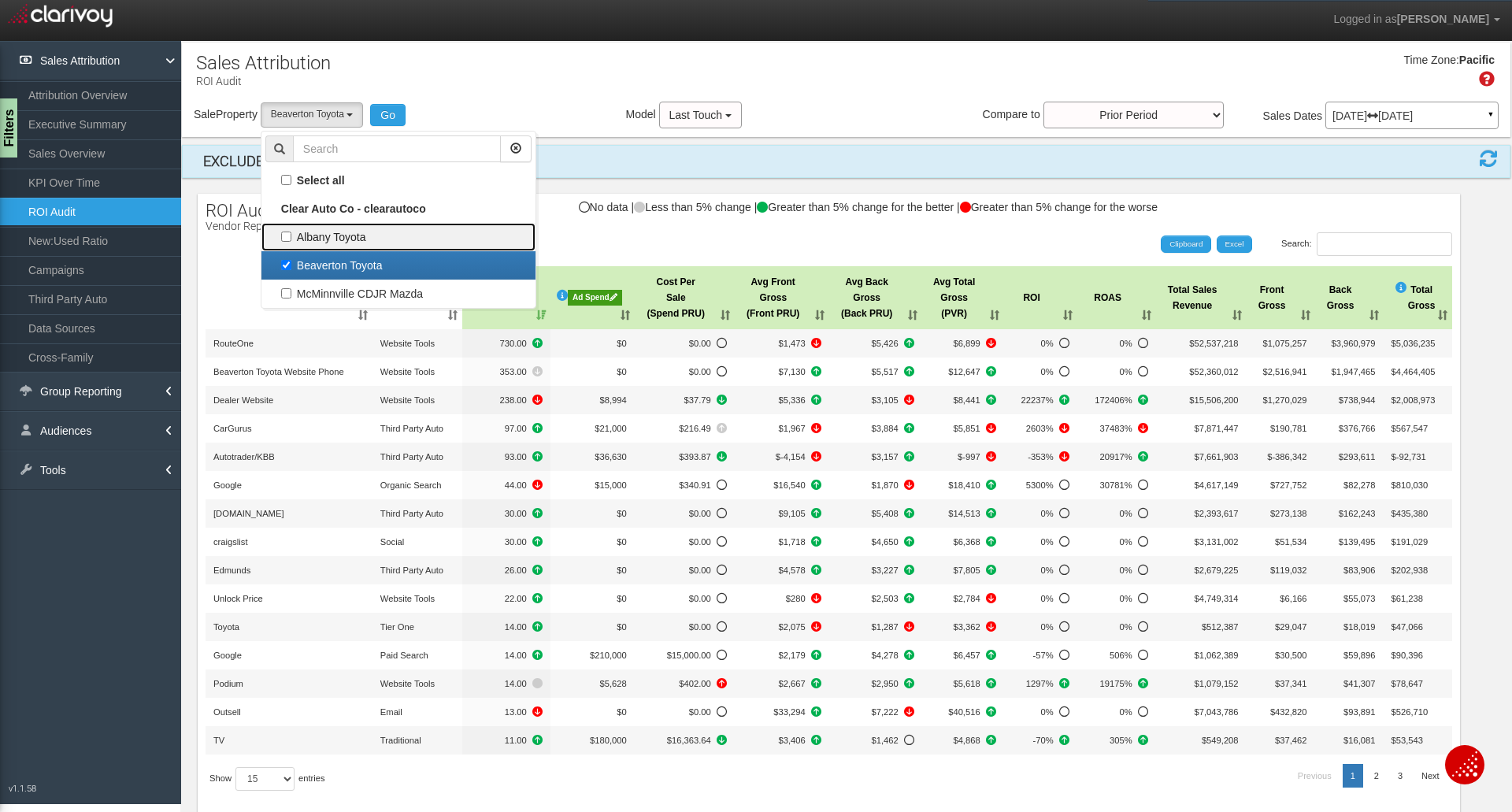
click at [373, 239] on label "Albany Toyota" at bounding box center [398, 237] width 266 height 21
click at [291, 239] on input "Albany Toyota" at bounding box center [286, 236] width 10 height 10
checkbox input "true"
select select "object:594"
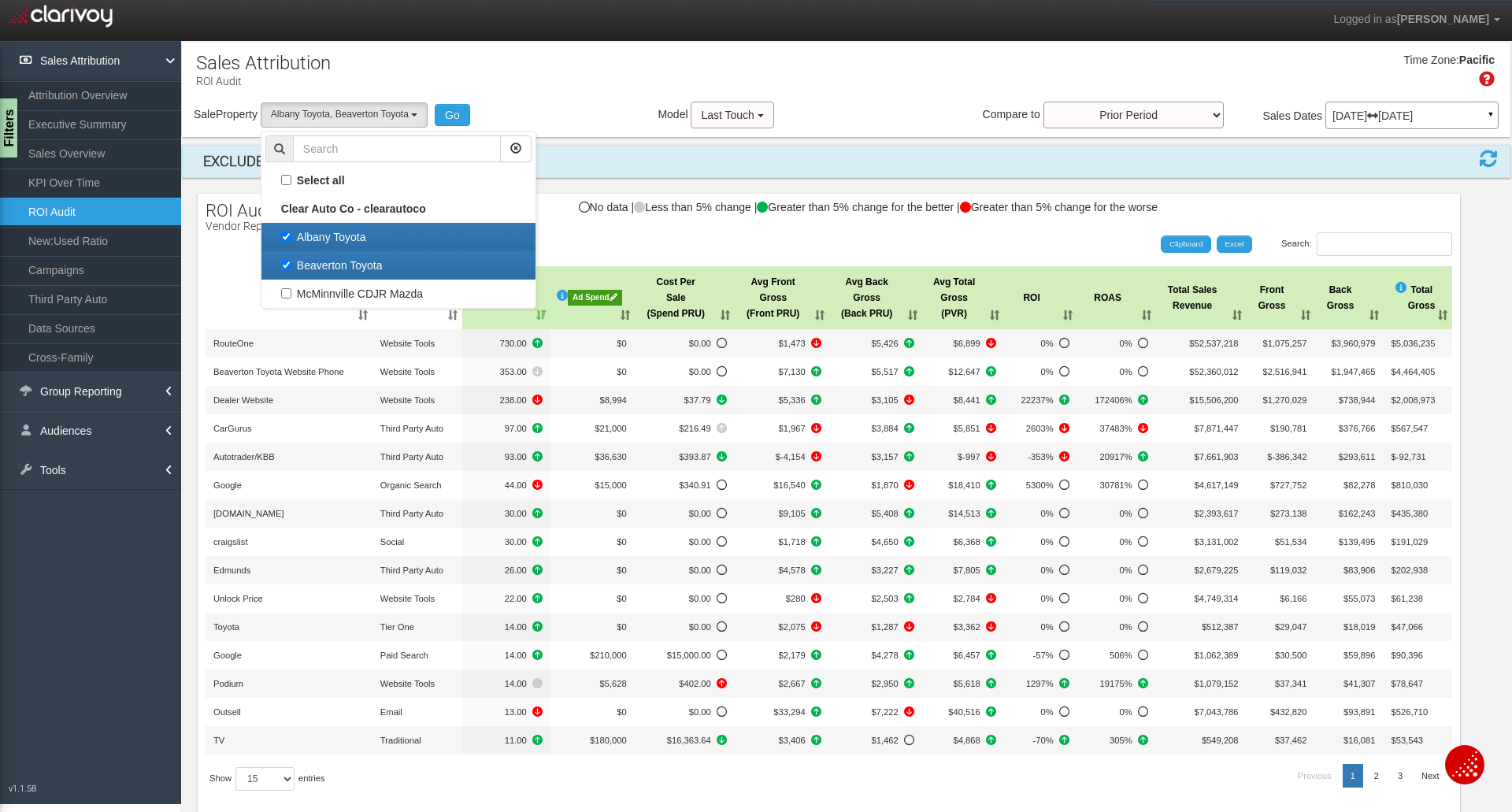
scroll to position [27, 0]
click at [350, 261] on label "Beaverton Toyota" at bounding box center [398, 265] width 266 height 21
click at [291, 261] on input "Beaverton Toyota" at bounding box center [286, 264] width 10 height 10
checkbox input "false"
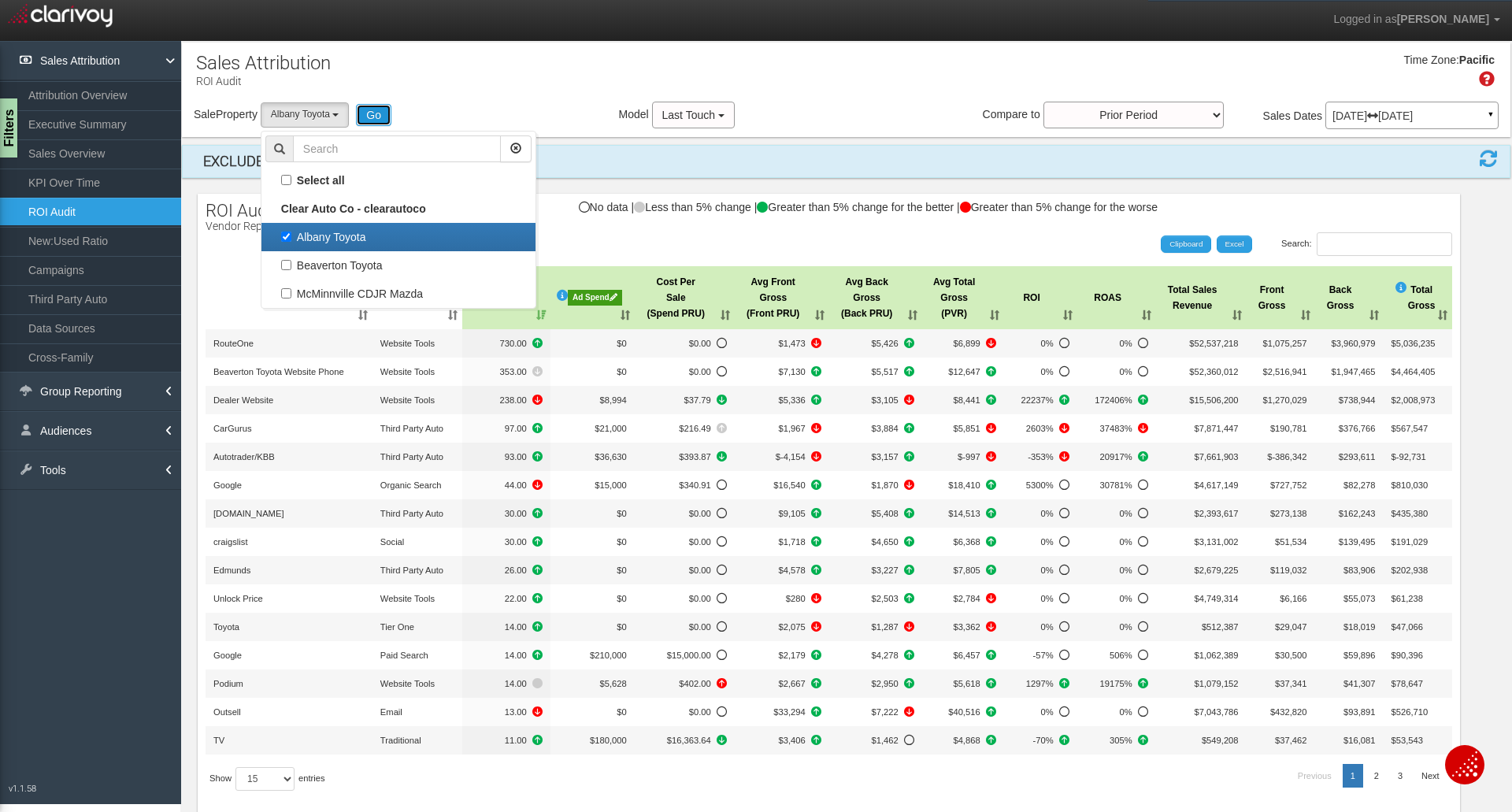
click at [384, 109] on button "Go" at bounding box center [374, 114] width 36 height 22
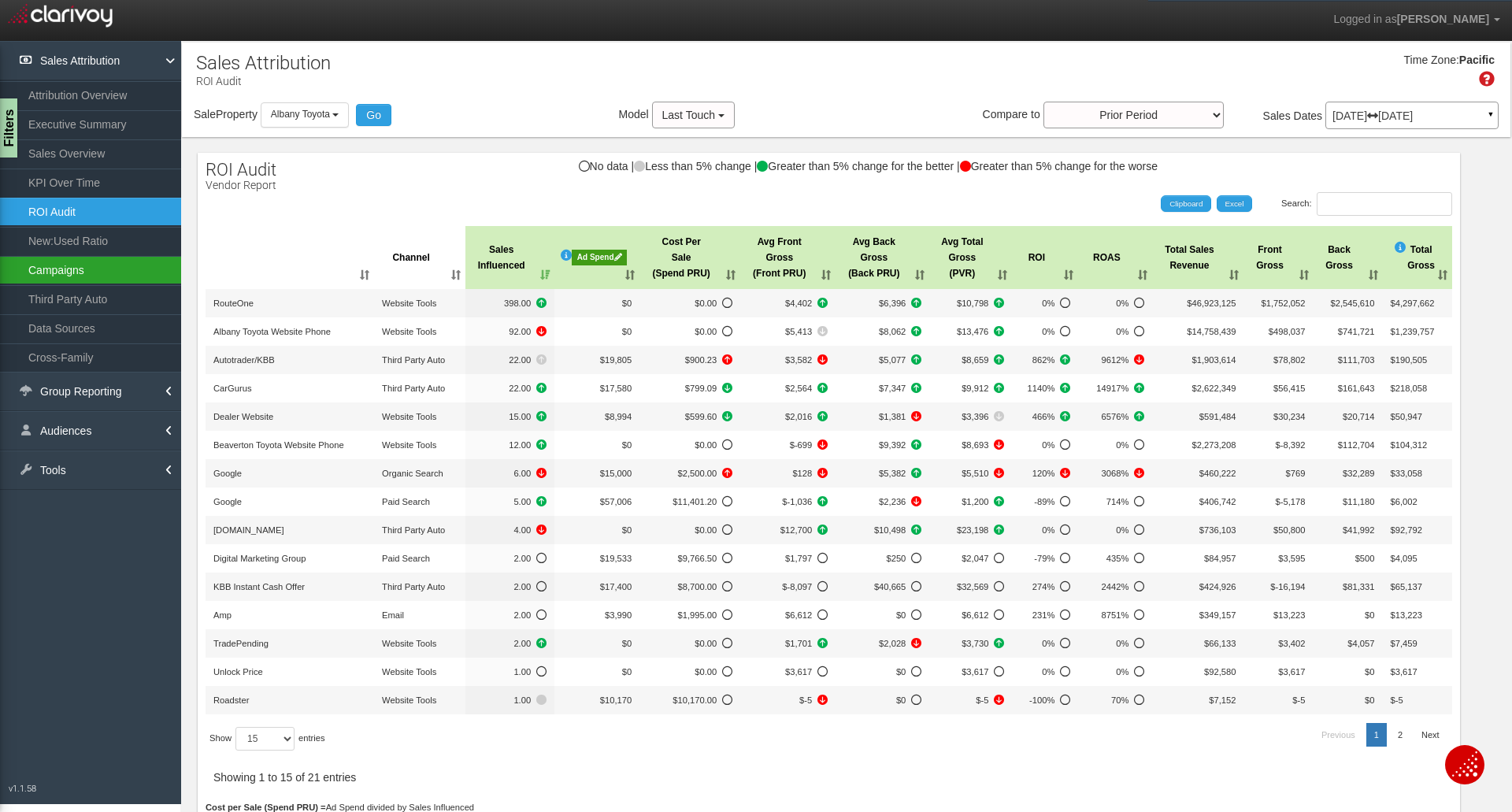
click at [62, 272] on link "Campaigns" at bounding box center [91, 270] width 181 height 28
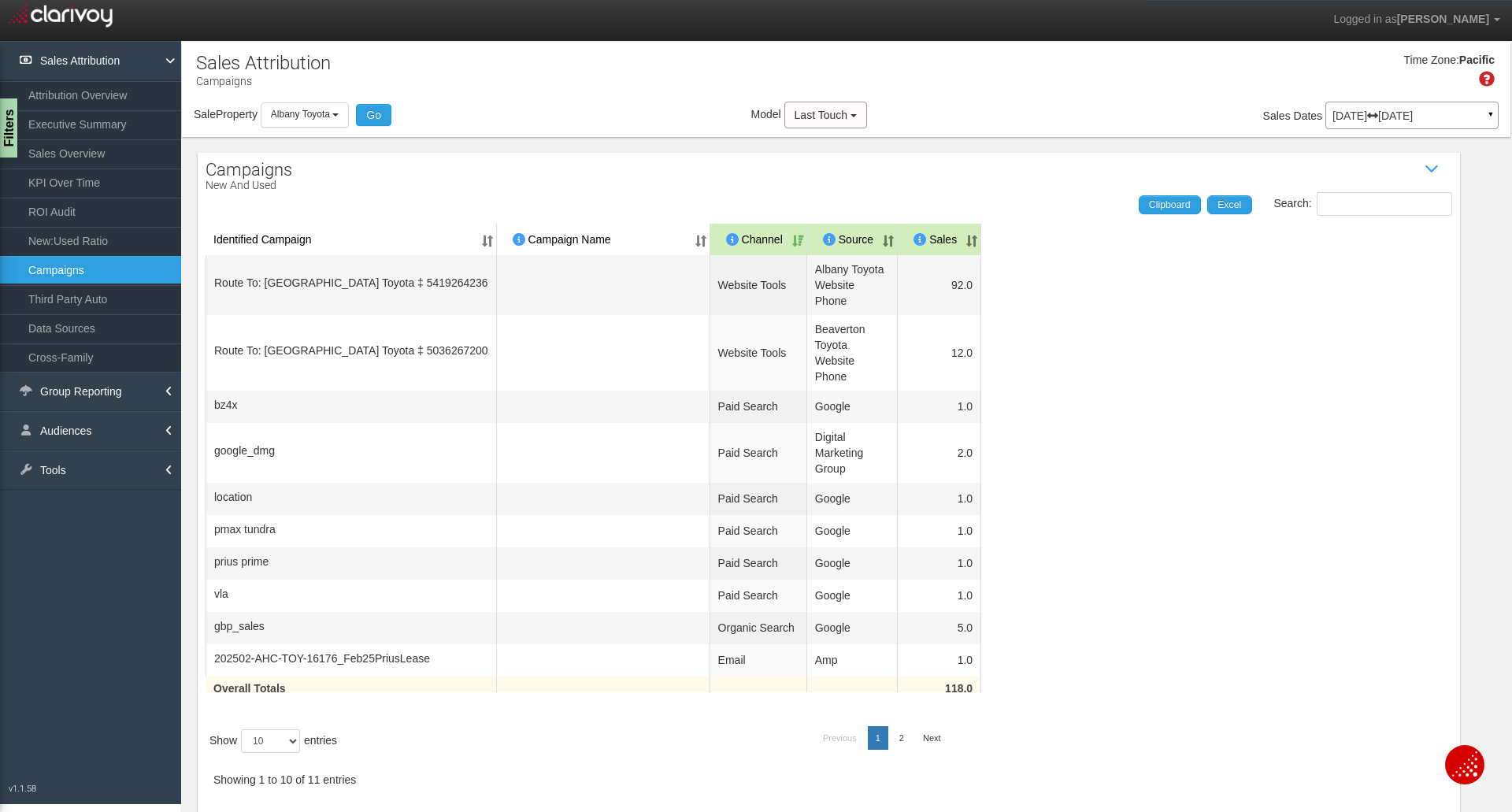
drag, startPoint x: 316, startPoint y: 143, endPoint x: 315, endPoint y: 122, distance: 21.0
click at [317, 142] on div "Campaigns New and Used Show / Hide Data Table Search: Clipboard Excel Identifie…" at bounding box center [846, 473] width 1328 height 674
click at [315, 118] on span "Albany Toyota" at bounding box center [300, 114] width 59 height 11
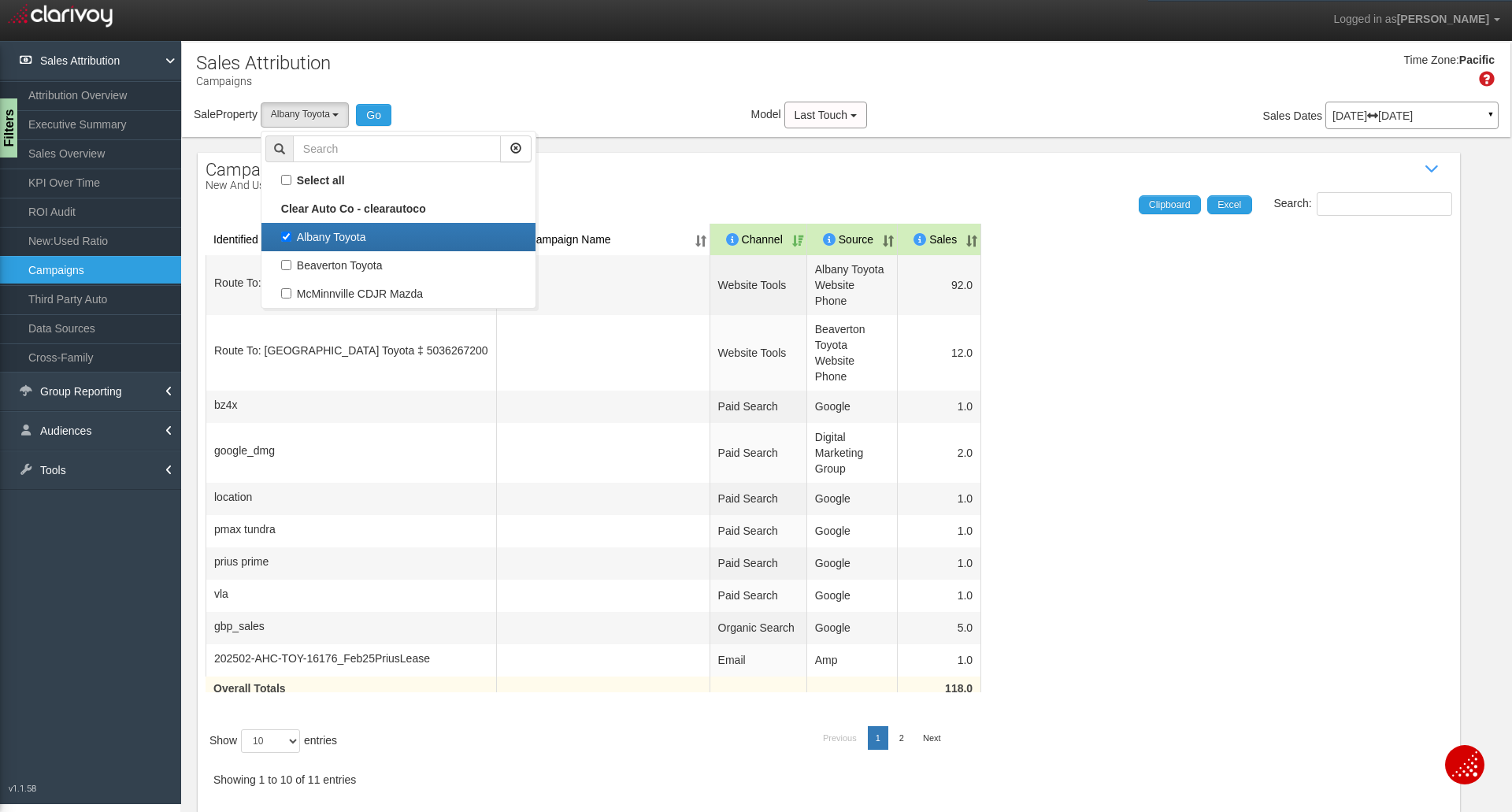
click at [326, 243] on label "Albany Toyota" at bounding box center [398, 237] width 266 height 21
click at [291, 241] on input "Albany Toyota" at bounding box center [286, 236] width 10 height 10
checkbox input "false"
select select
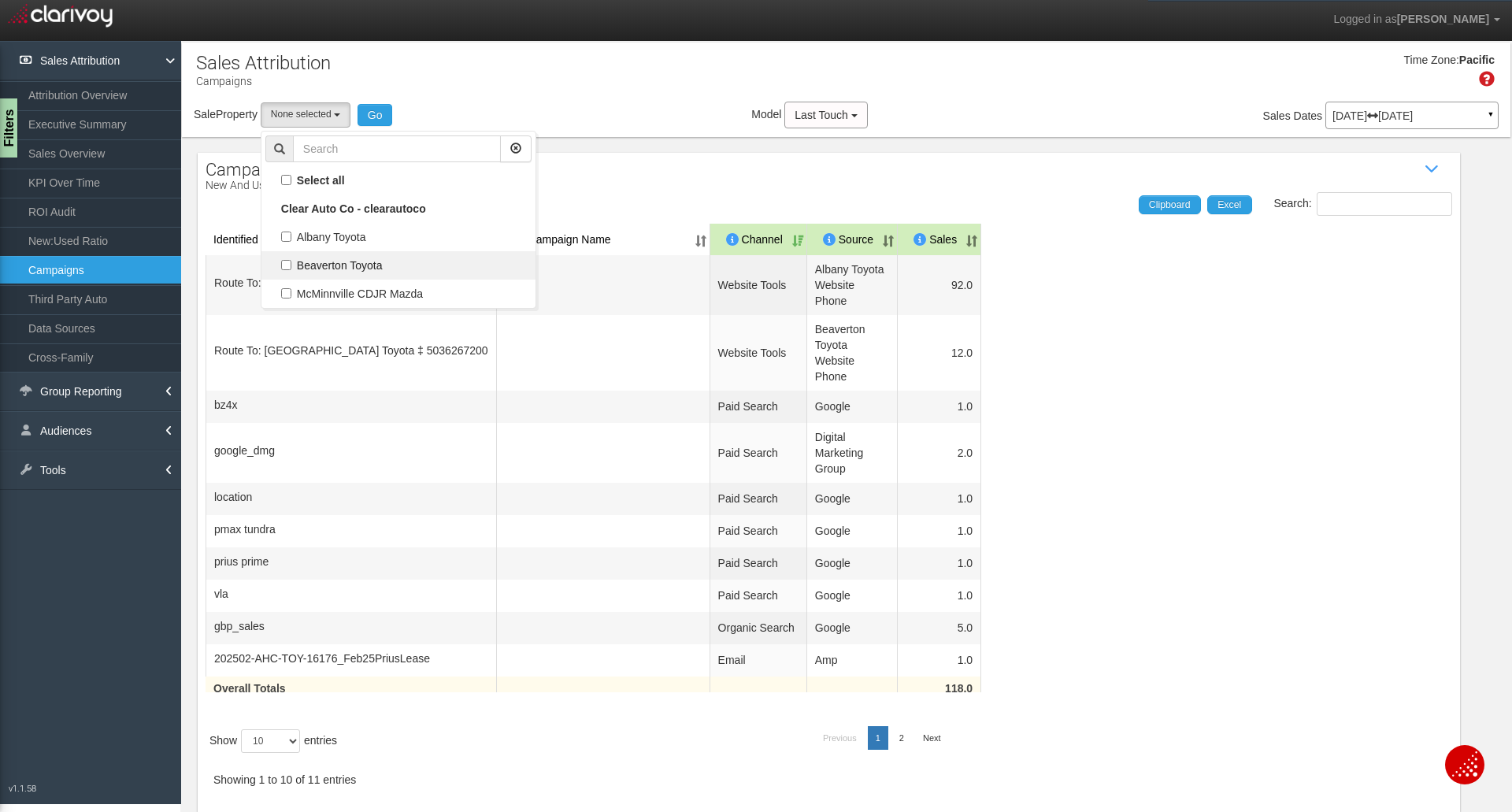
scroll to position [14, 0]
click at [324, 268] on label "Beaverton Toyota" at bounding box center [398, 265] width 266 height 21
click at [291, 268] on input "Beaverton Toyota" at bounding box center [286, 264] width 10 height 10
checkbox input "true"
select select "object:693"
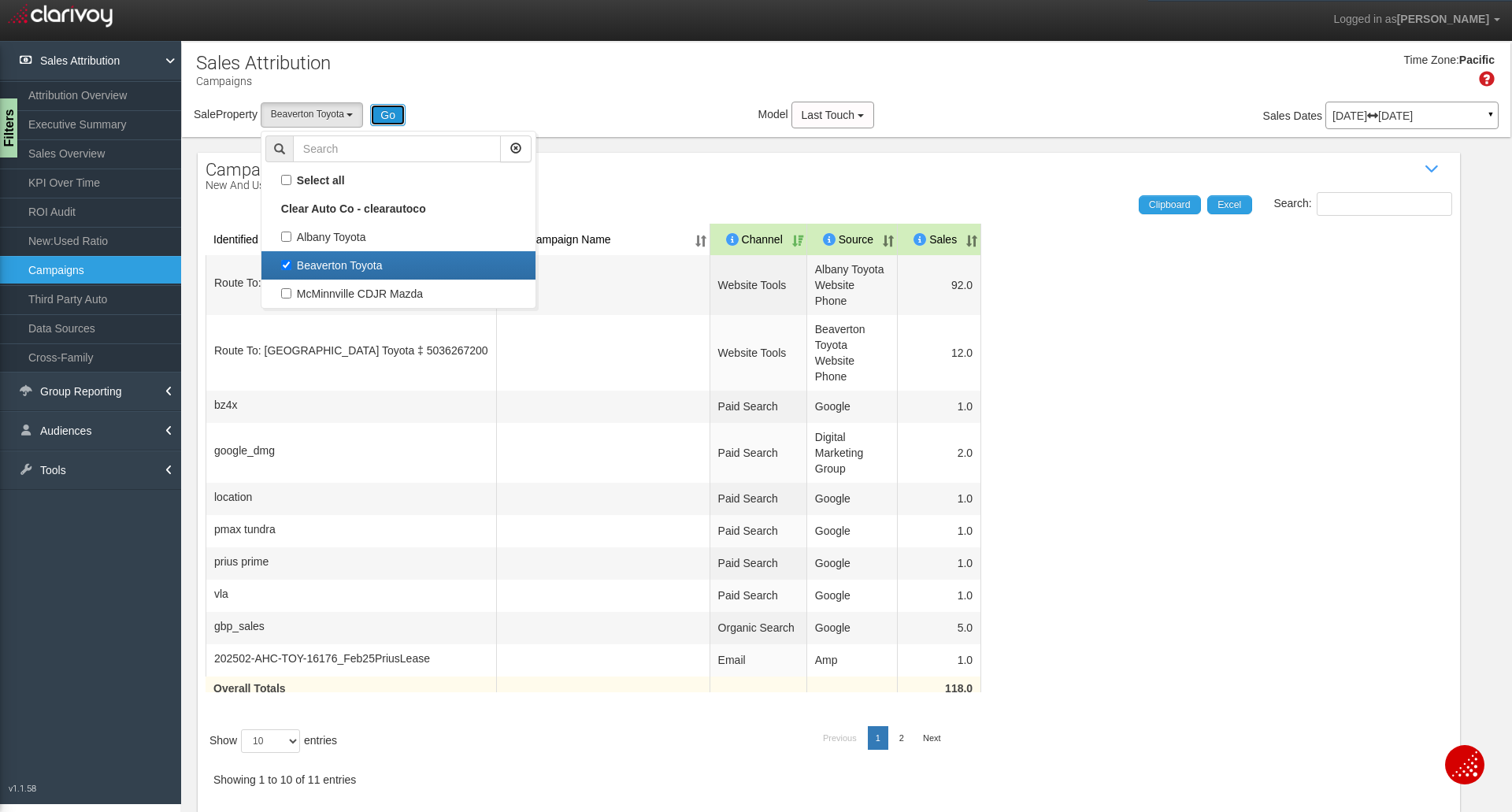
click at [406, 118] on button "Go" at bounding box center [388, 114] width 36 height 22
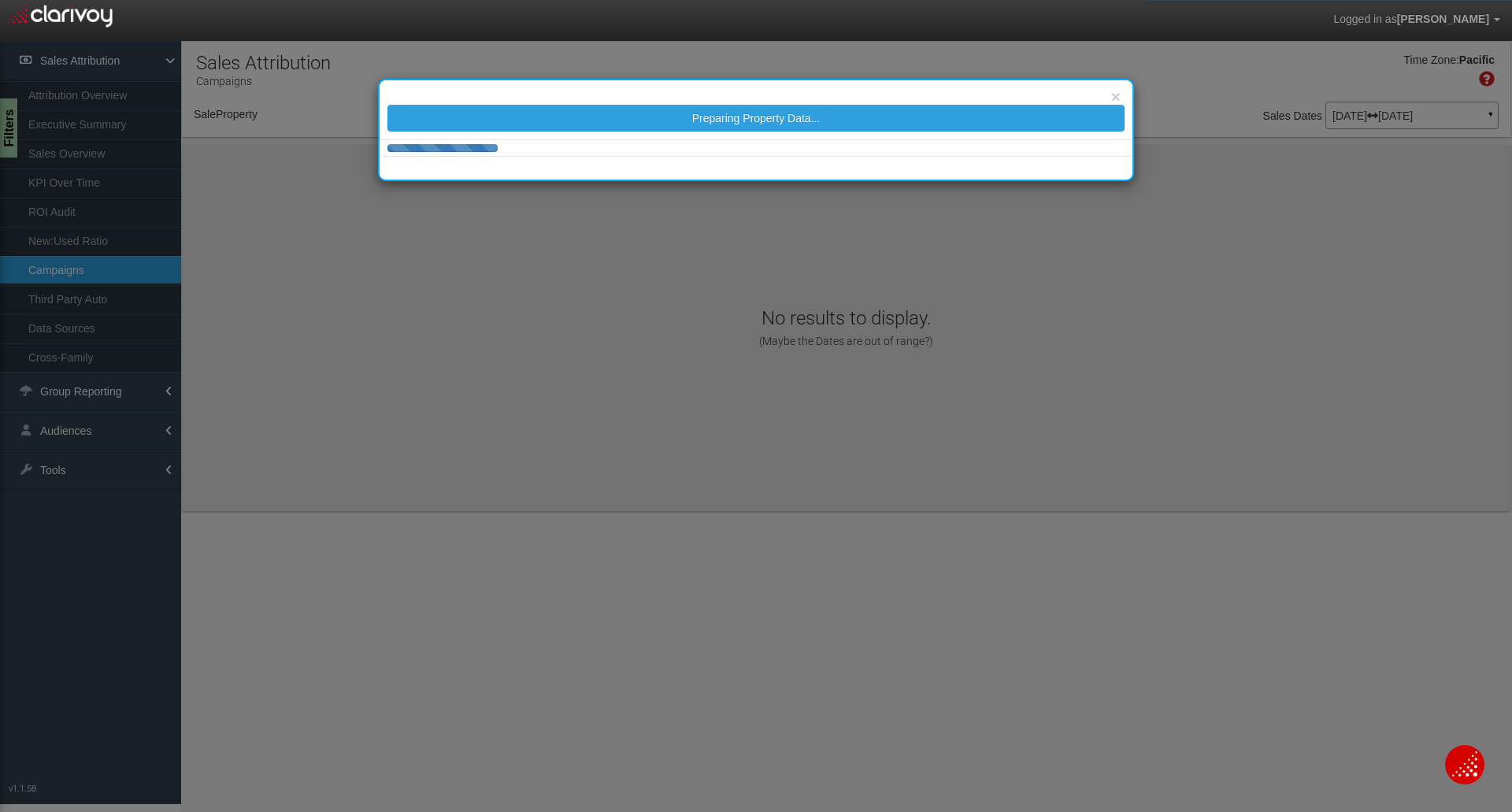
select select "object:750"
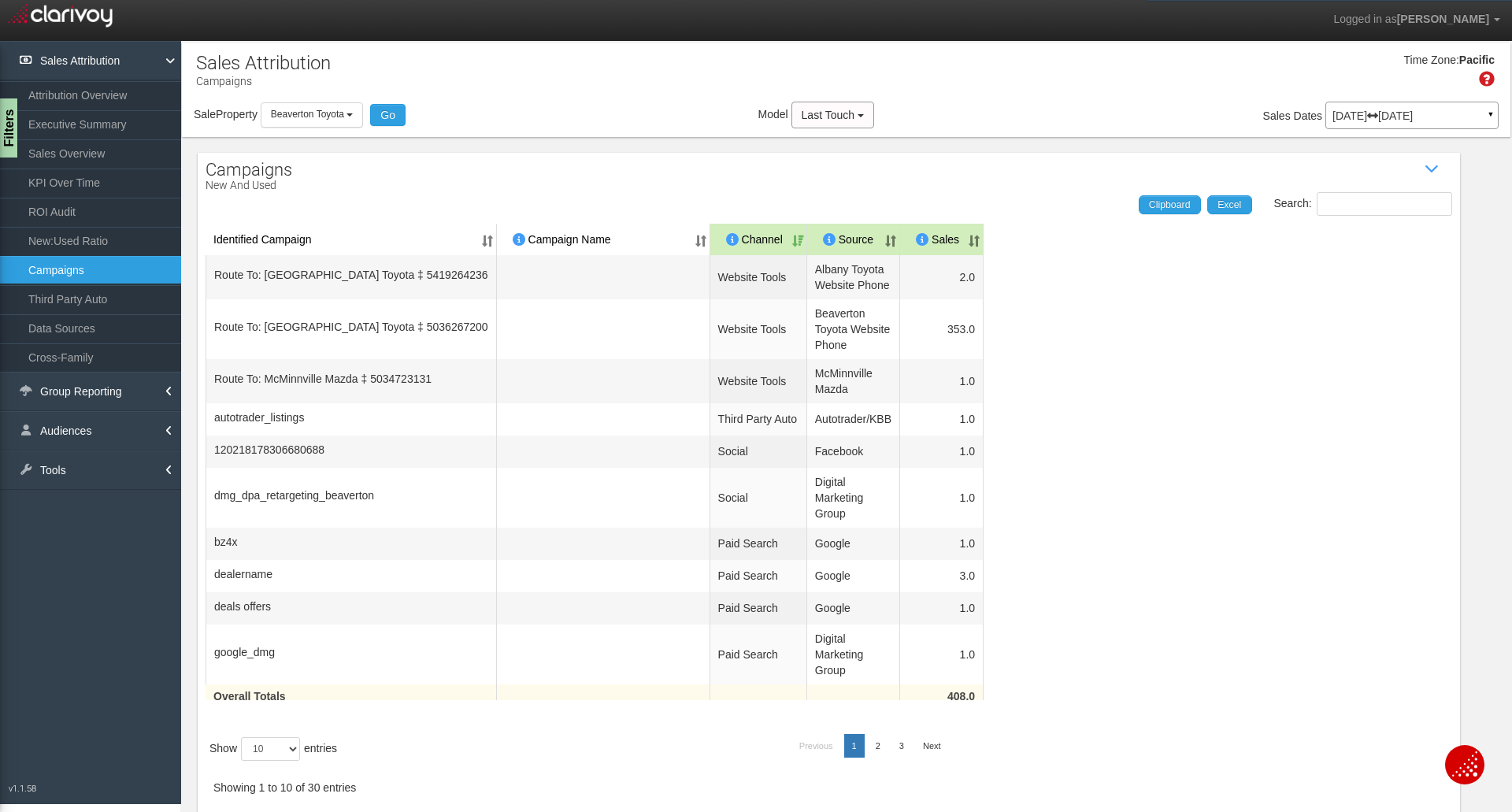
click at [298, 747] on div "Show 10 25 50 100 entries" at bounding box center [361, 749] width 312 height 40
click at [266, 769] on div "Show 10 25 50 100 entries" at bounding box center [361, 749] width 312 height 40
click at [266, 760] on select "10 25 50 100" at bounding box center [270, 748] width 59 height 24
select select "50"
click at [243, 760] on select "10 25 50 100" at bounding box center [270, 748] width 59 height 24
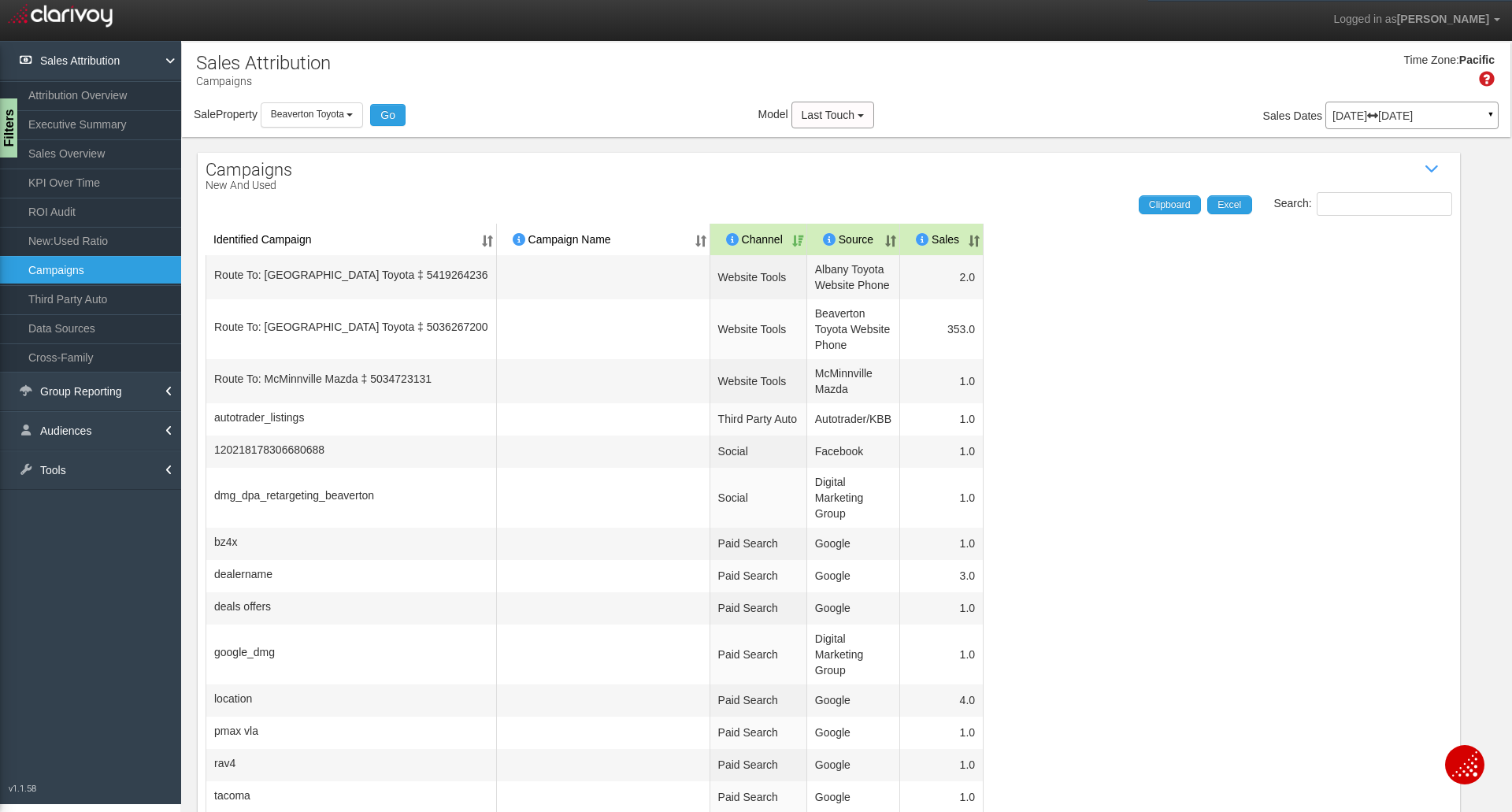
click at [919, 240] on th "Sales" at bounding box center [941, 239] width 83 height 31
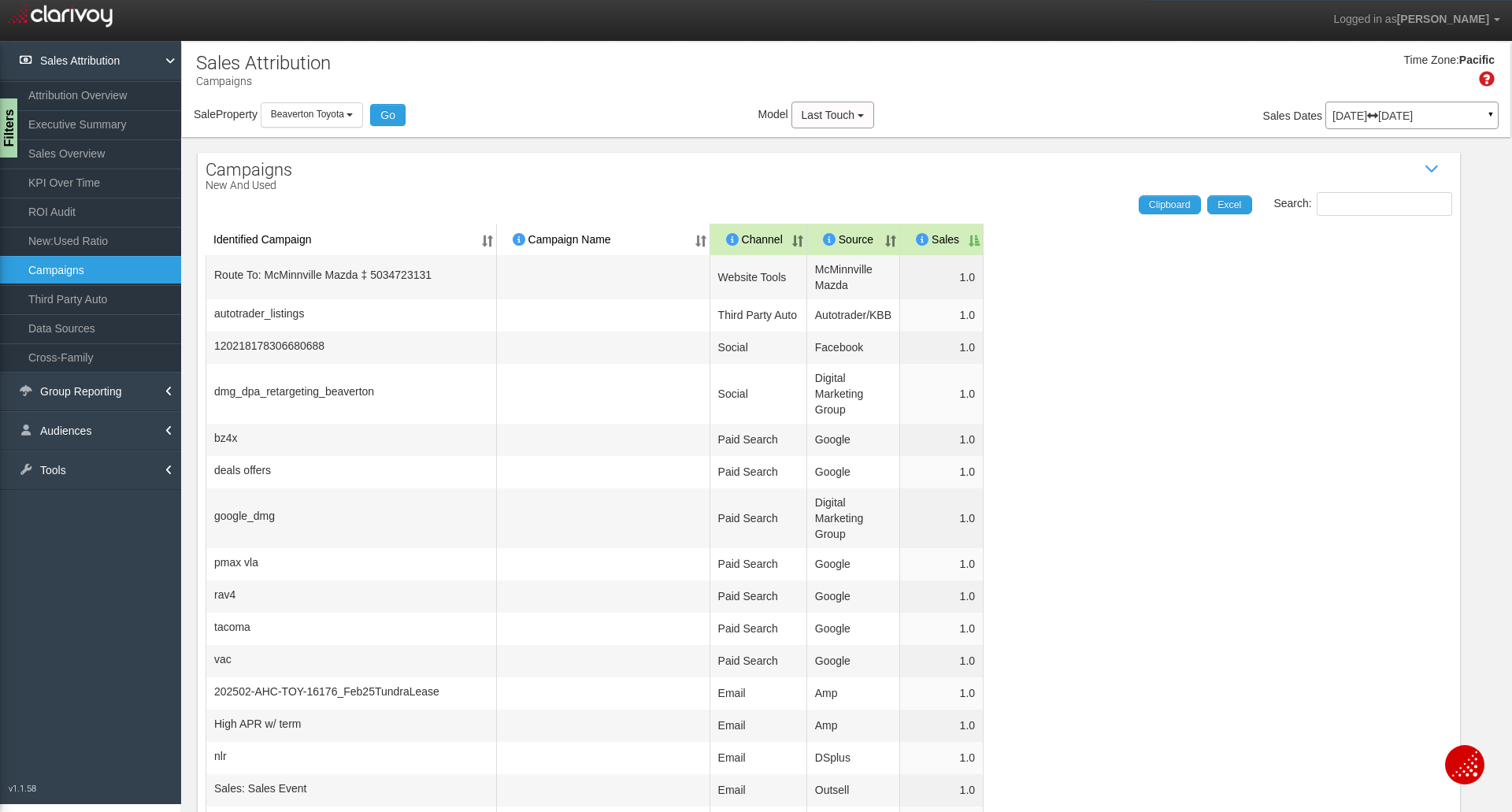
click at [919, 240] on th "Sales" at bounding box center [941, 239] width 83 height 31
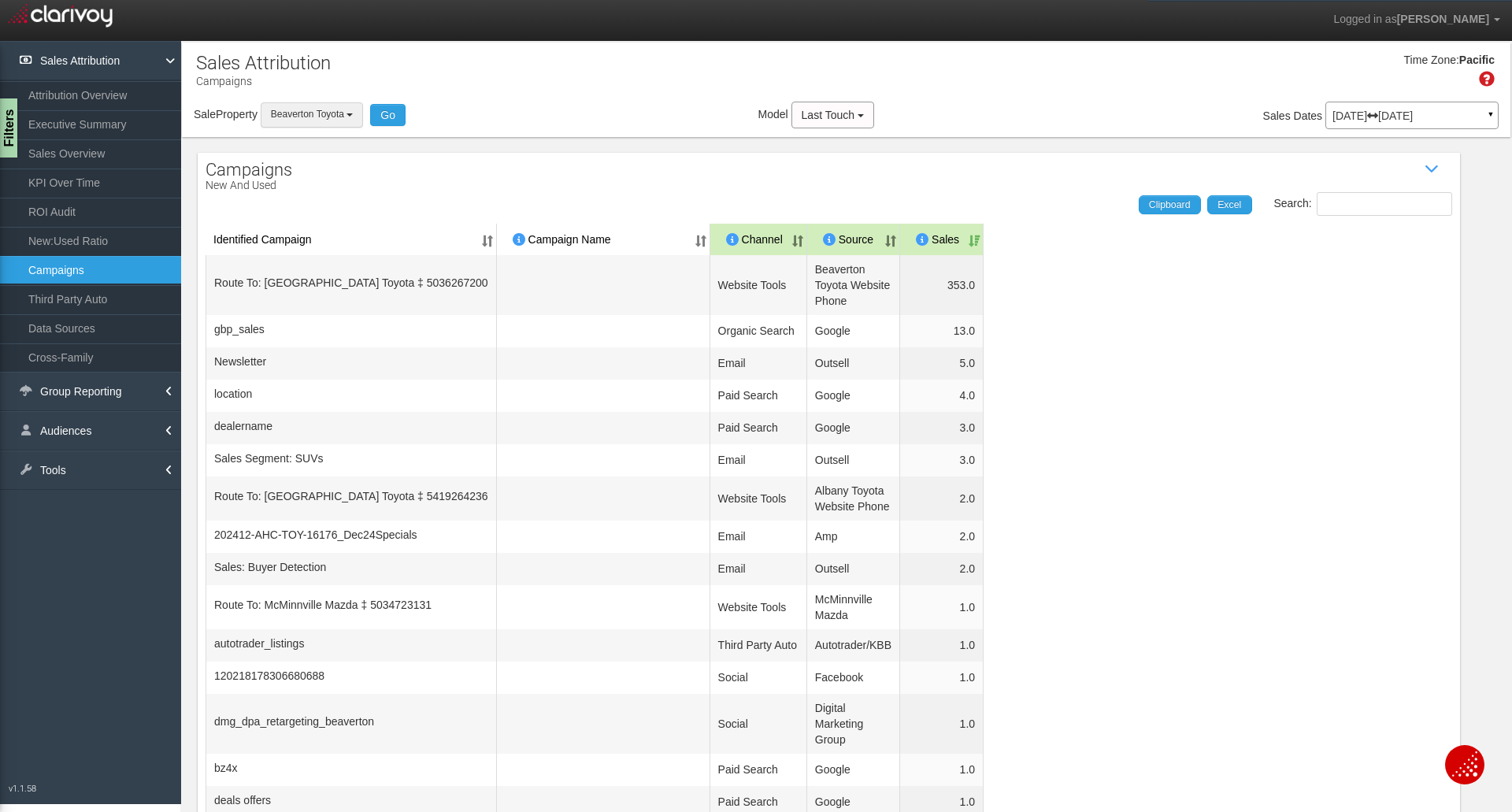
click at [303, 121] on button "Beaverton Toyota" at bounding box center [311, 115] width 103 height 25
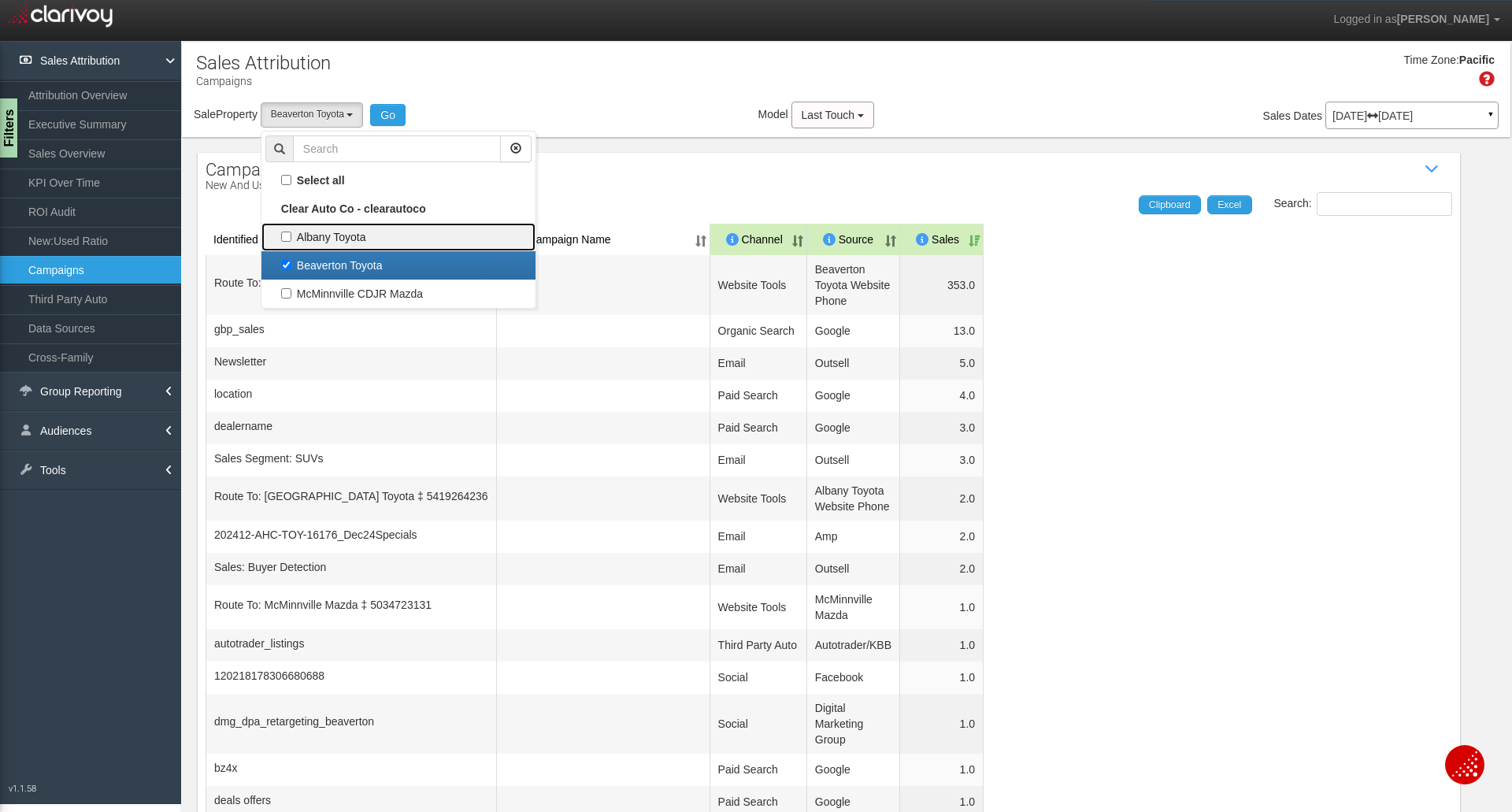
click at [349, 226] on link "Albany Toyota" at bounding box center [398, 237] width 274 height 28
click at [349, 254] on link "Beaverton Toyota" at bounding box center [398, 265] width 274 height 28
click at [349, 247] on label "Albany Toyota" at bounding box center [398, 237] width 266 height 21
click at [291, 241] on input "Albany Toyota" at bounding box center [286, 236] width 10 height 10
checkbox input "true"
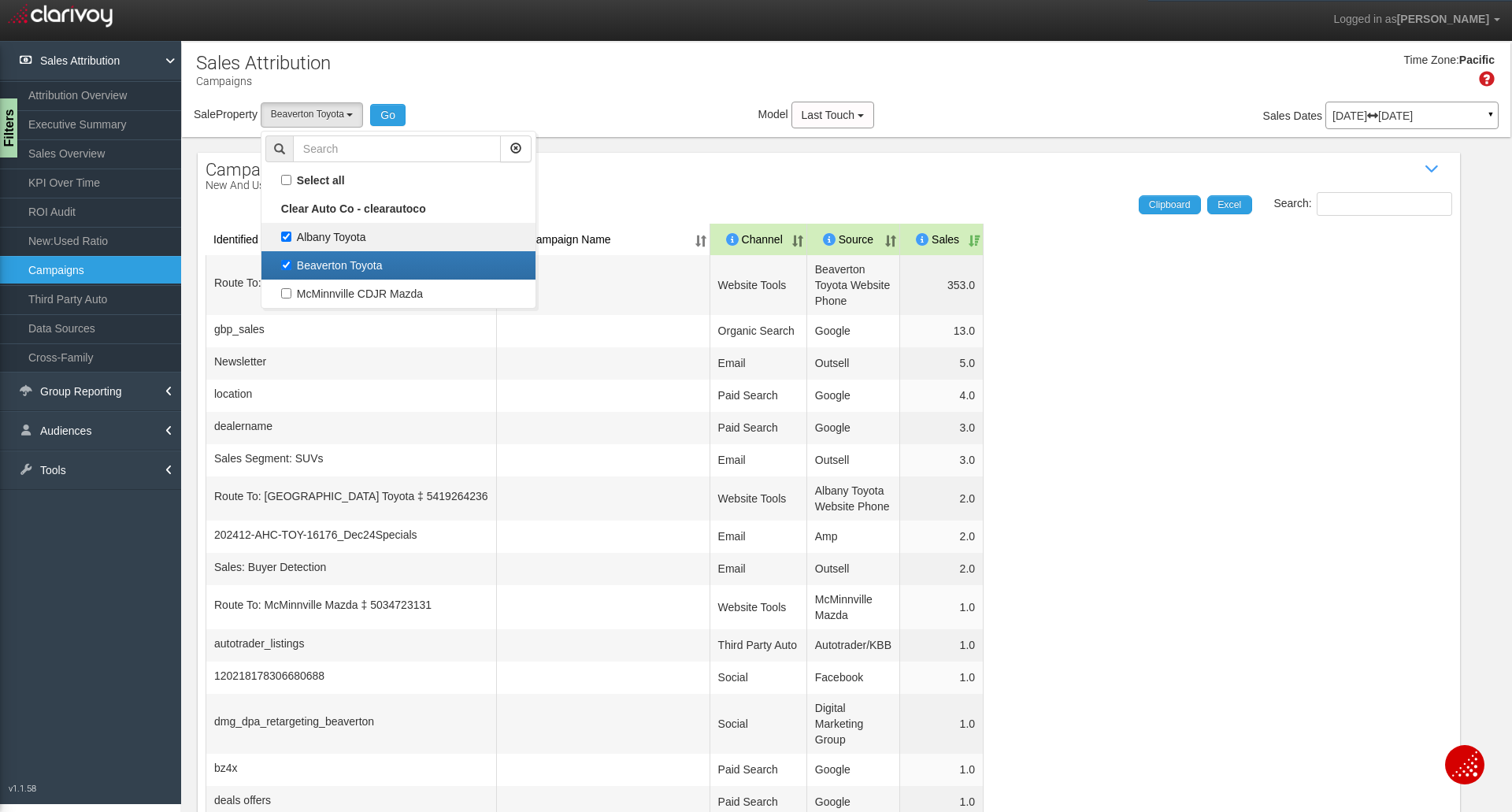
select select "object:749"
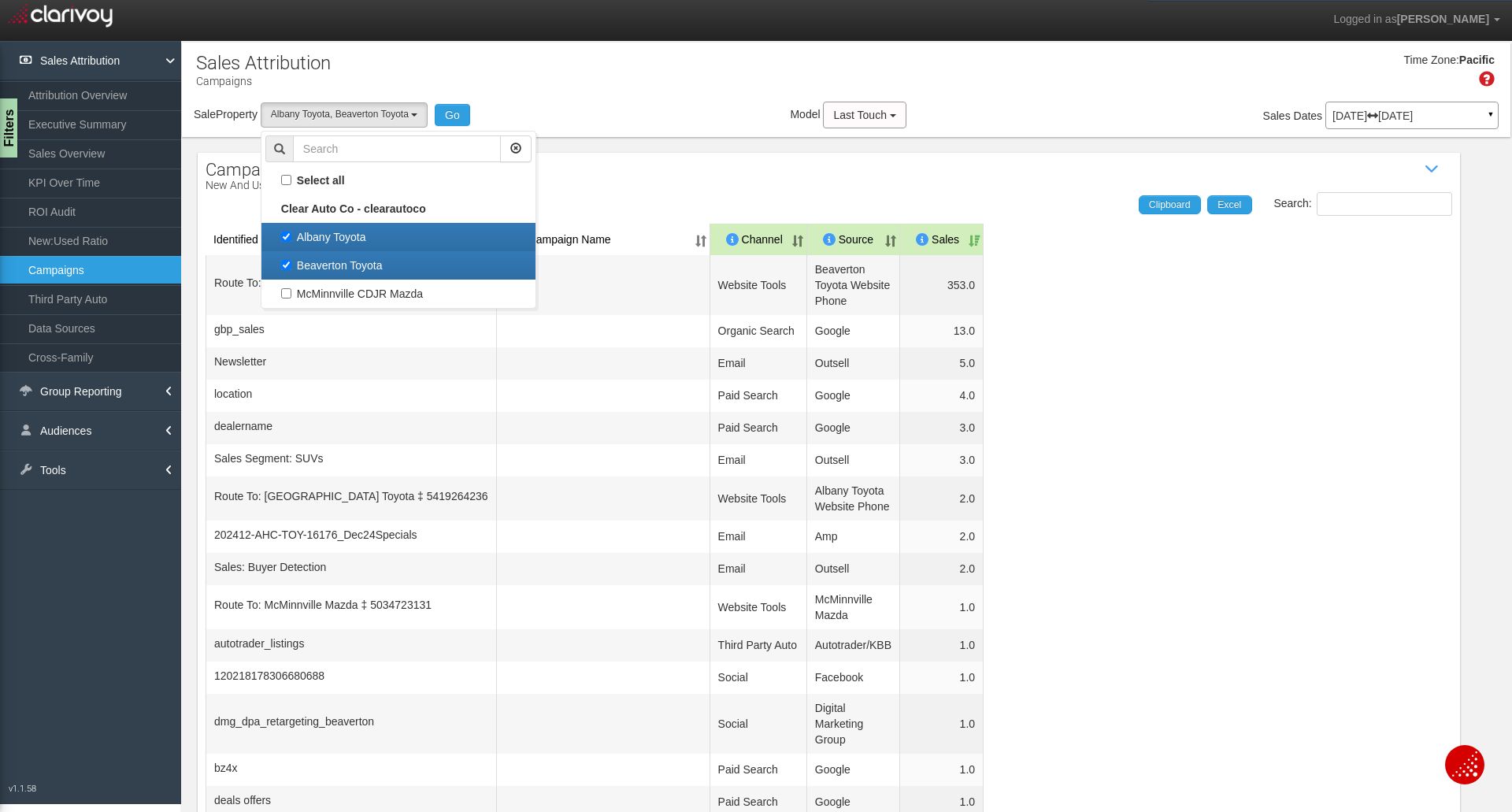
click at [349, 267] on label "Beaverton Toyota" at bounding box center [398, 265] width 266 height 21
click at [291, 267] on input "Beaverton Toyota" at bounding box center [286, 264] width 10 height 10
checkbox input "false"
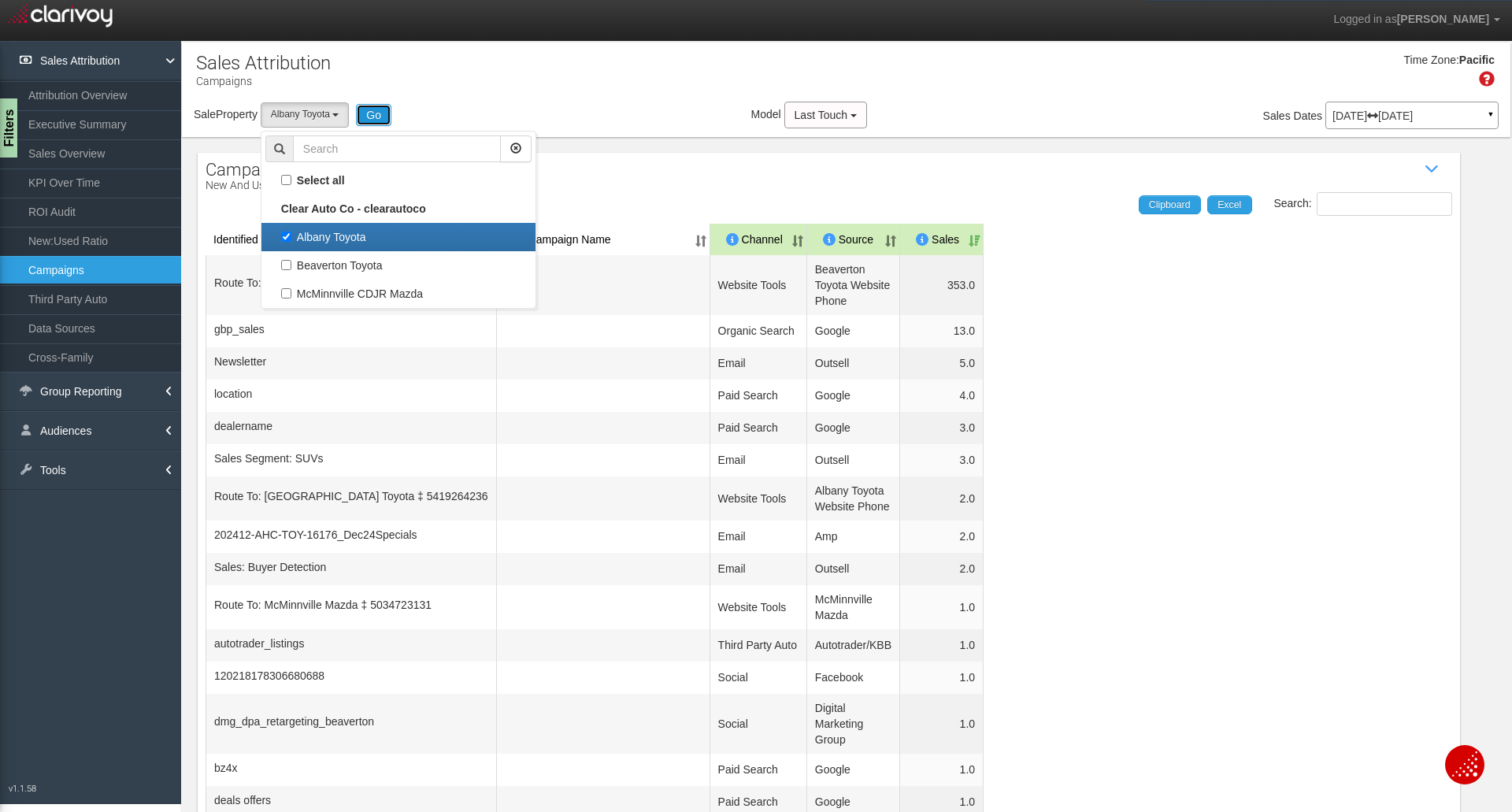
click at [381, 107] on button "Go" at bounding box center [374, 114] width 36 height 22
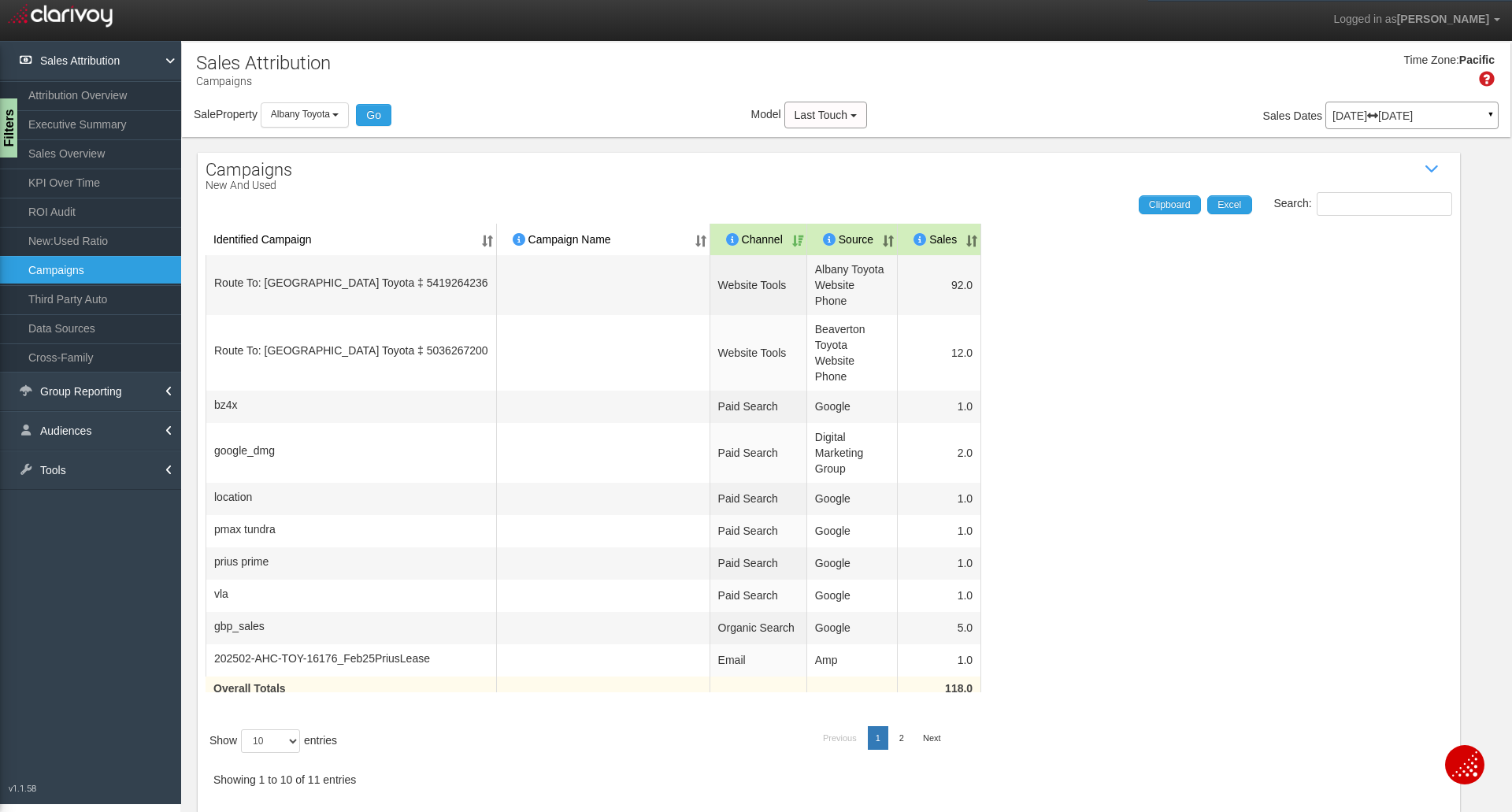
click at [257, 751] on div "Show 10 25 50 100 entries" at bounding box center [361, 741] width 312 height 40
click at [248, 753] on select "10 25 50 100" at bounding box center [270, 740] width 59 height 24
select select "50"
click at [243, 753] on select "10 25 50 100" at bounding box center [270, 740] width 59 height 24
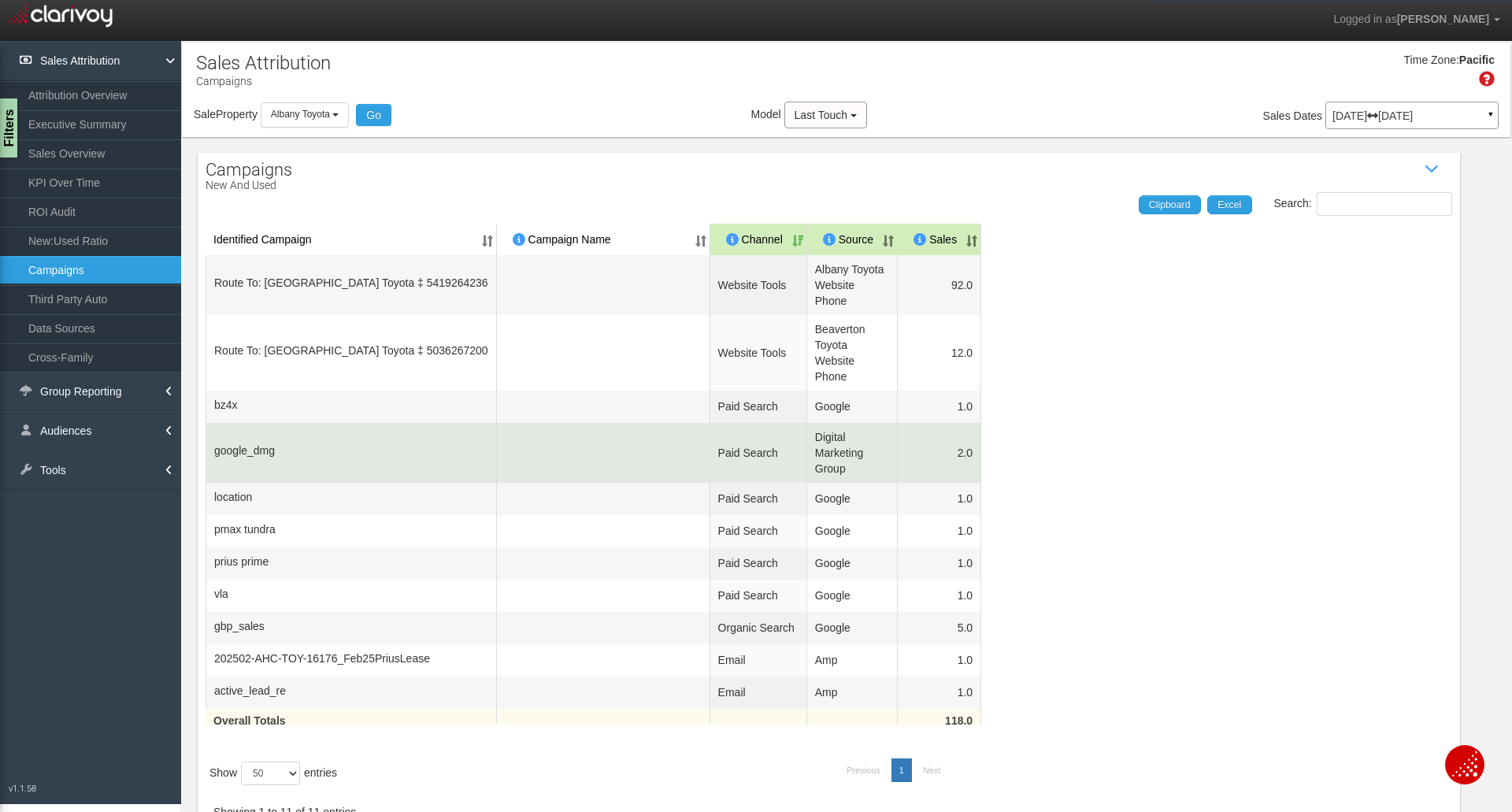
click at [807, 452] on td "Digital Marketing Group" at bounding box center [853, 452] width 91 height 59
click at [807, 460] on td "Digital Marketing Group" at bounding box center [853, 452] width 91 height 59
click at [807, 456] on td "Digital Marketing Group" at bounding box center [853, 452] width 91 height 59
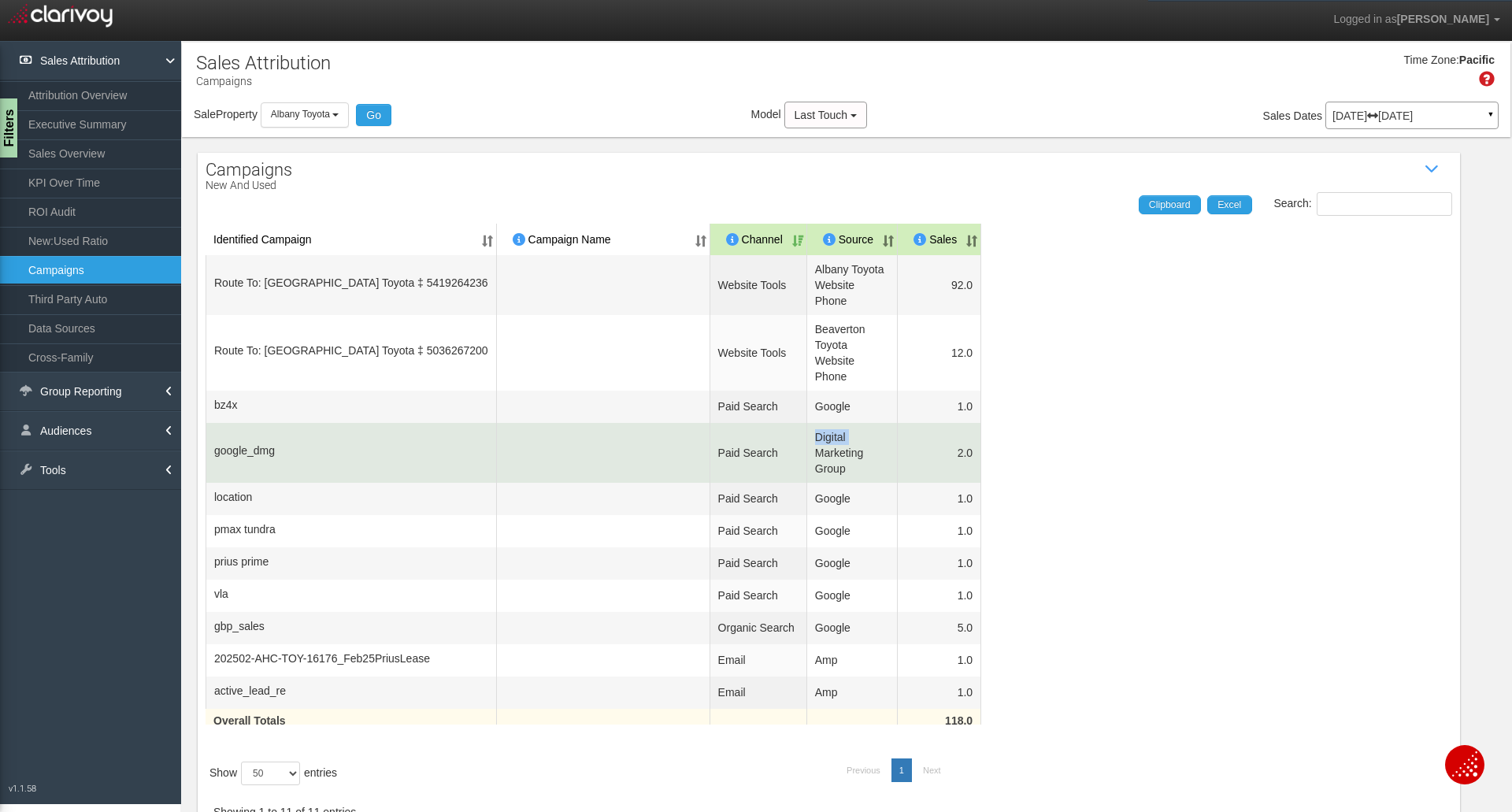
click at [807, 456] on td "Digital Marketing Group" at bounding box center [853, 452] width 91 height 59
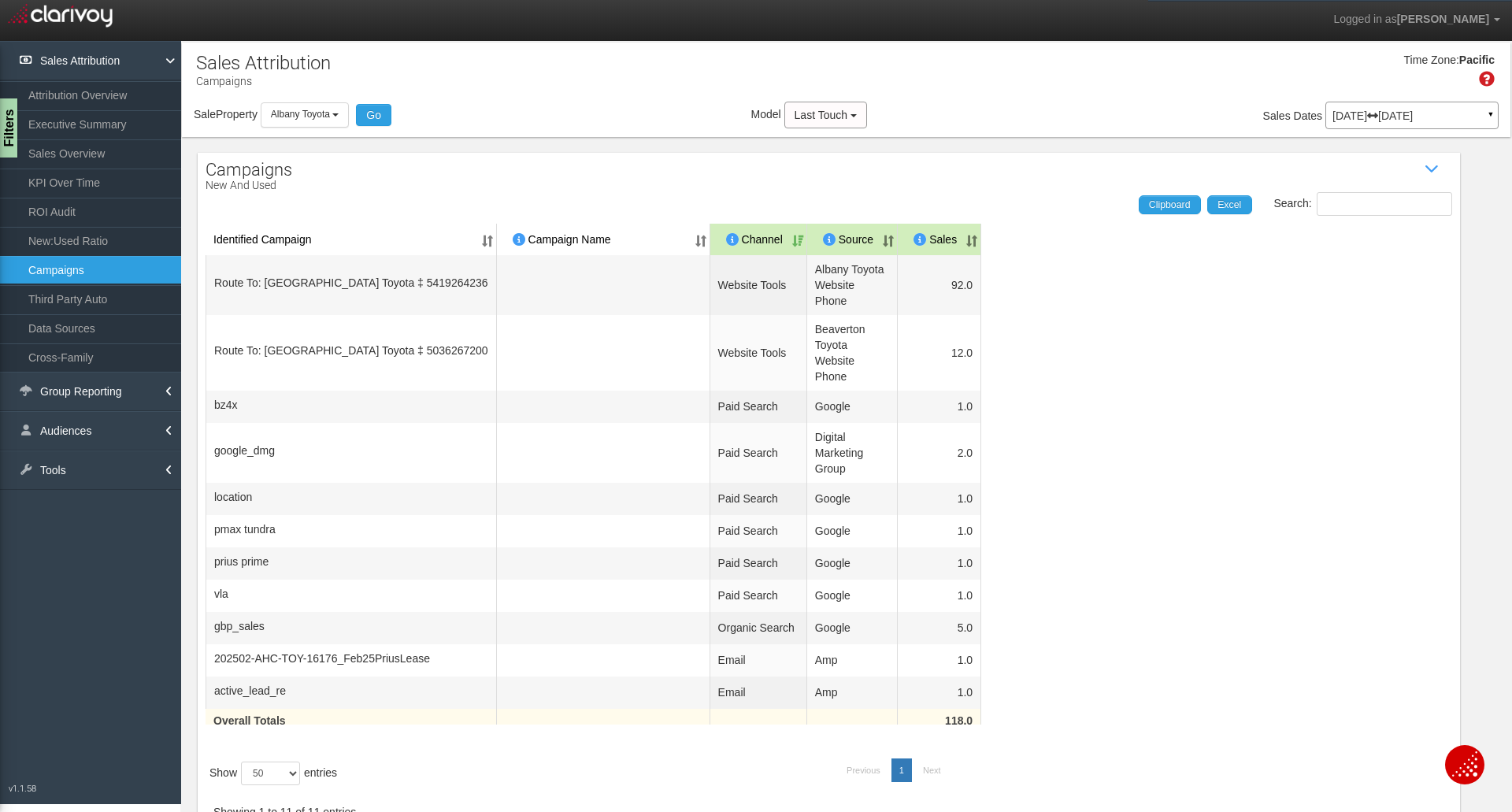
click at [405, 173] on div "Campaigns New and Used Show / Hide Data Table Search: Clipboard Excel Identifie…" at bounding box center [829, 498] width 1262 height 691
click at [98, 88] on link "Attribution Overview" at bounding box center [91, 95] width 181 height 28
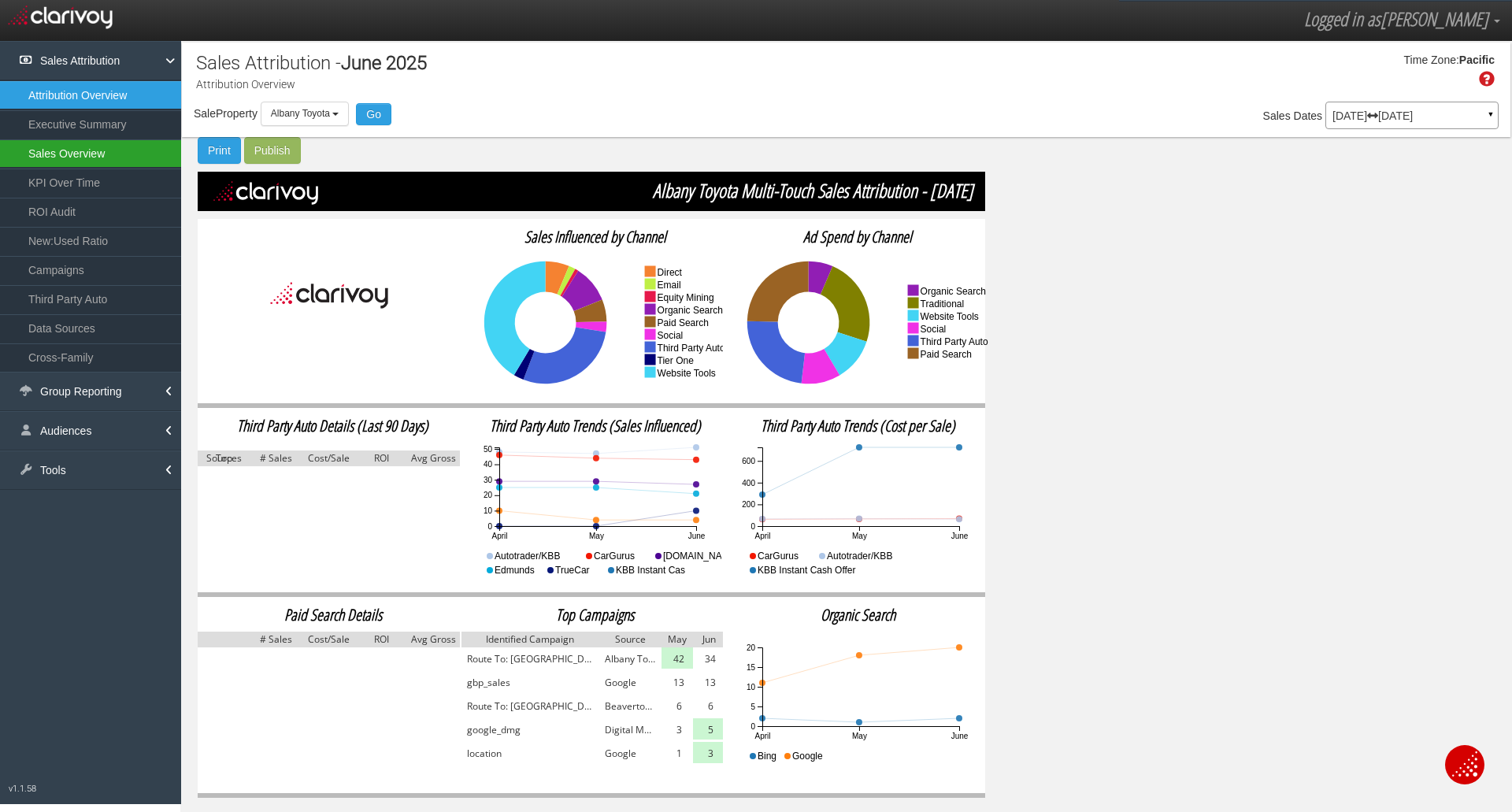
click at [99, 145] on link "Sales Overview" at bounding box center [91, 154] width 181 height 28
